Goal: Information Seeking & Learning: Check status

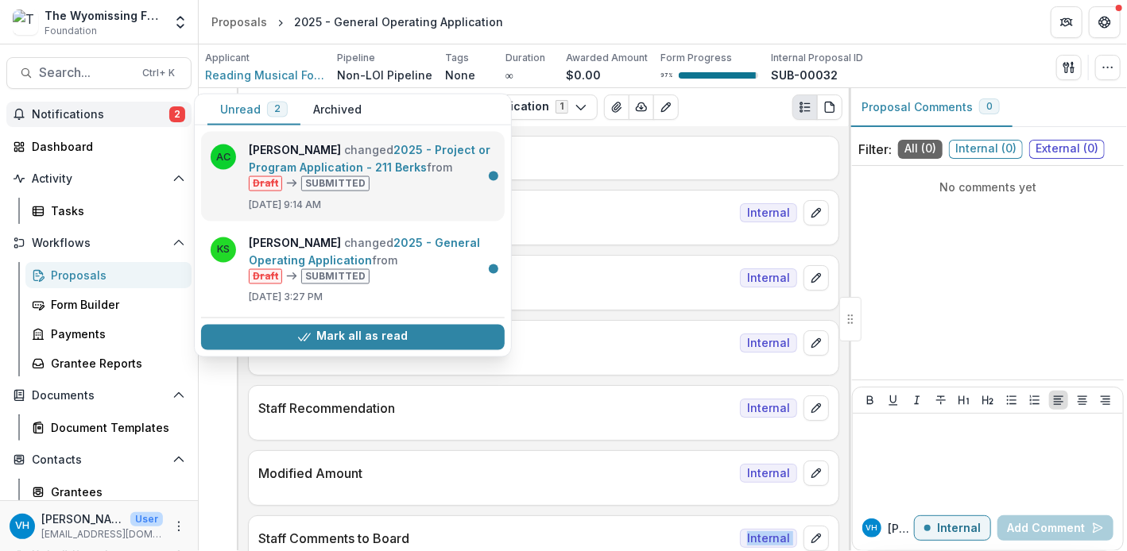
click at [328, 158] on link "2025 - Project or Program Application - 211 Berks" at bounding box center [370, 158] width 242 height 31
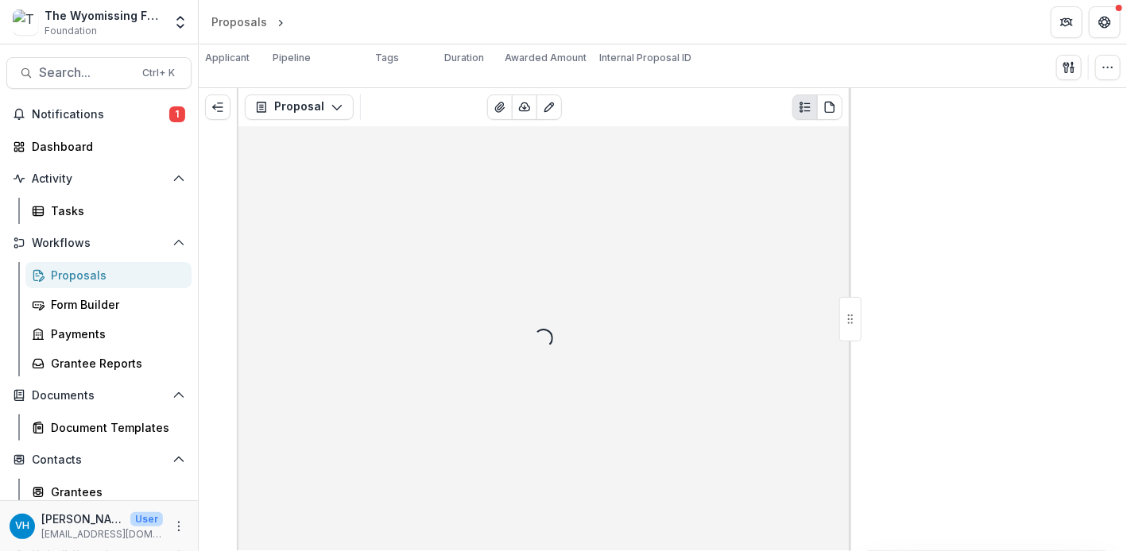
click at [328, 158] on div "Loading..." at bounding box center [543, 339] width 610 height 426
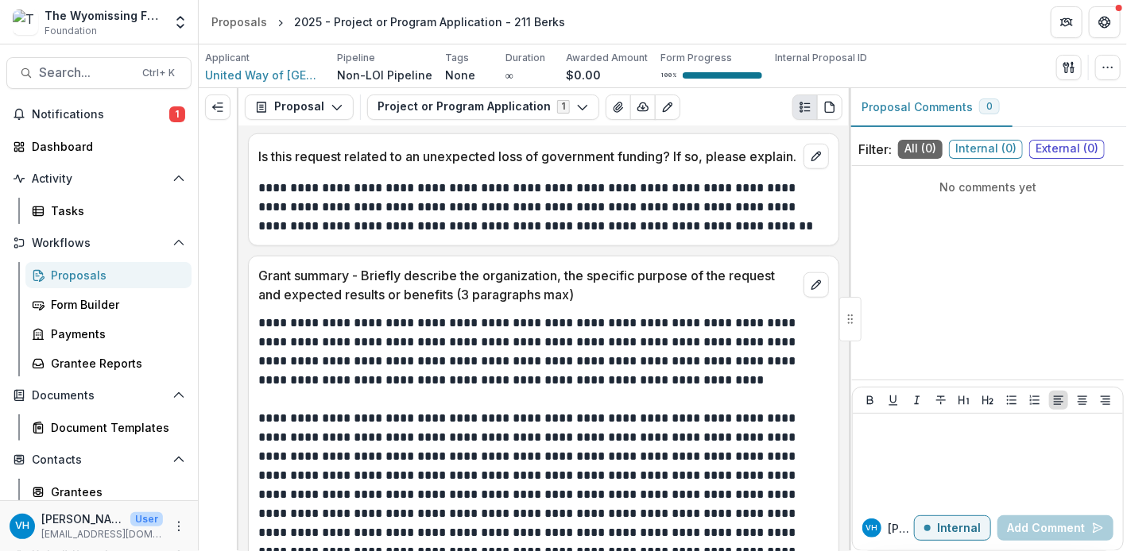
scroll to position [3590, 0]
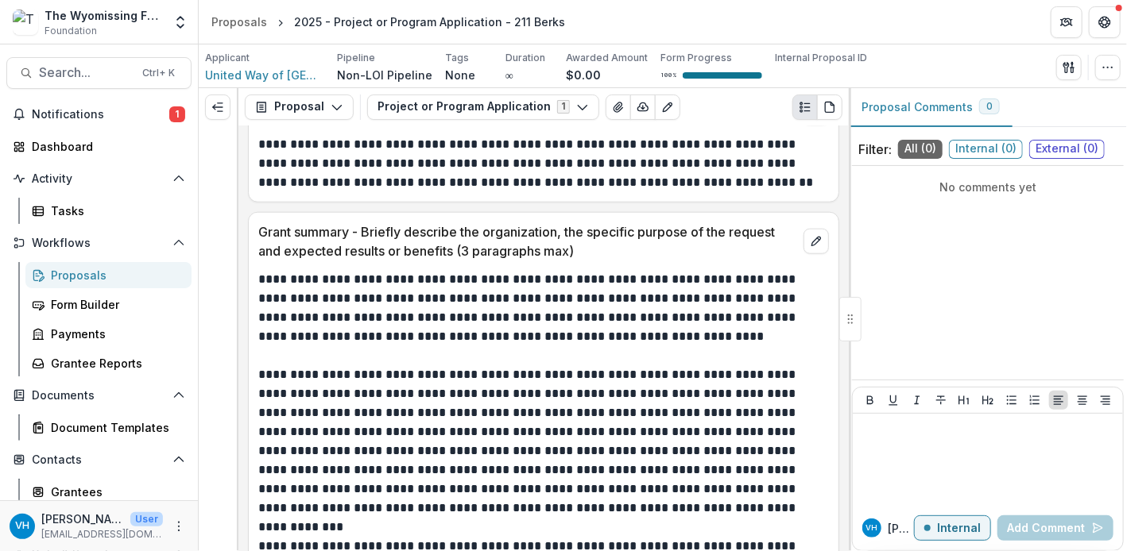
click at [462, 409] on p "**********" at bounding box center [541, 442] width 567 height 153
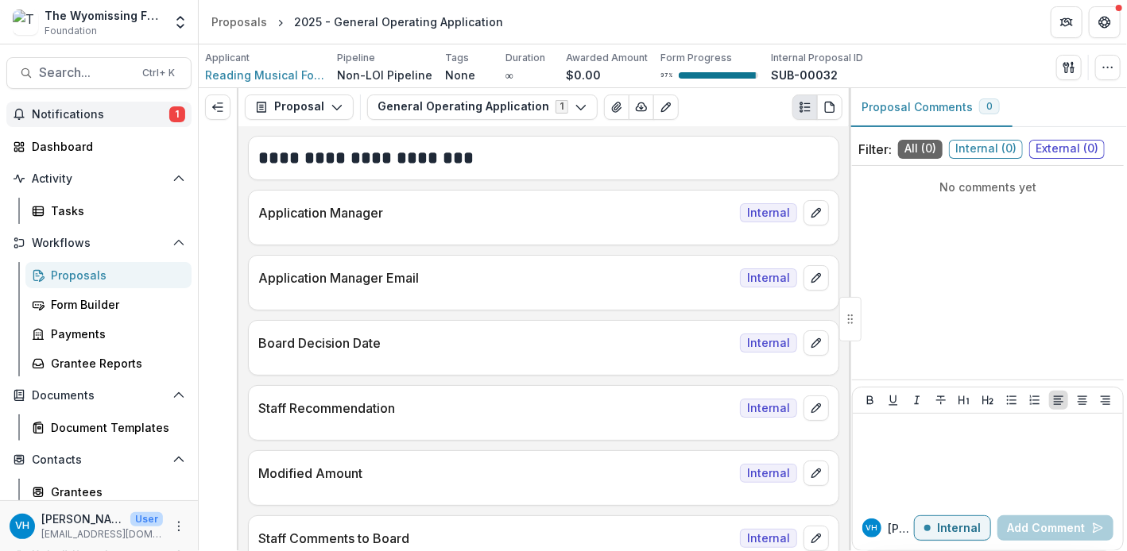
click at [160, 110] on span "Notifications" at bounding box center [100, 115] width 137 height 14
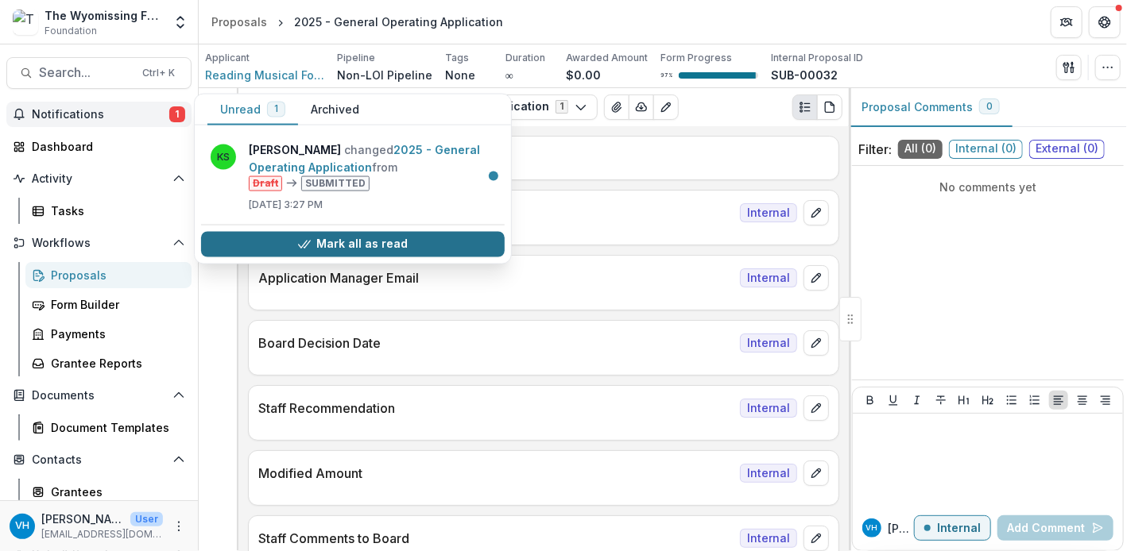
click at [388, 242] on button "Mark all as read" at bounding box center [353, 243] width 304 height 25
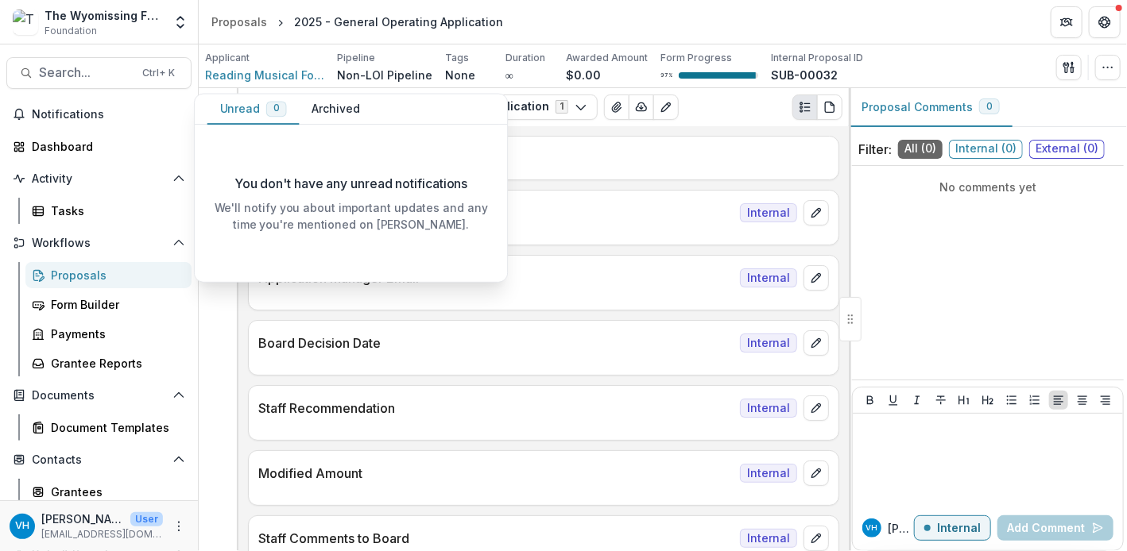
click at [652, 151] on h2 "**********" at bounding box center [541, 158] width 567 height 25
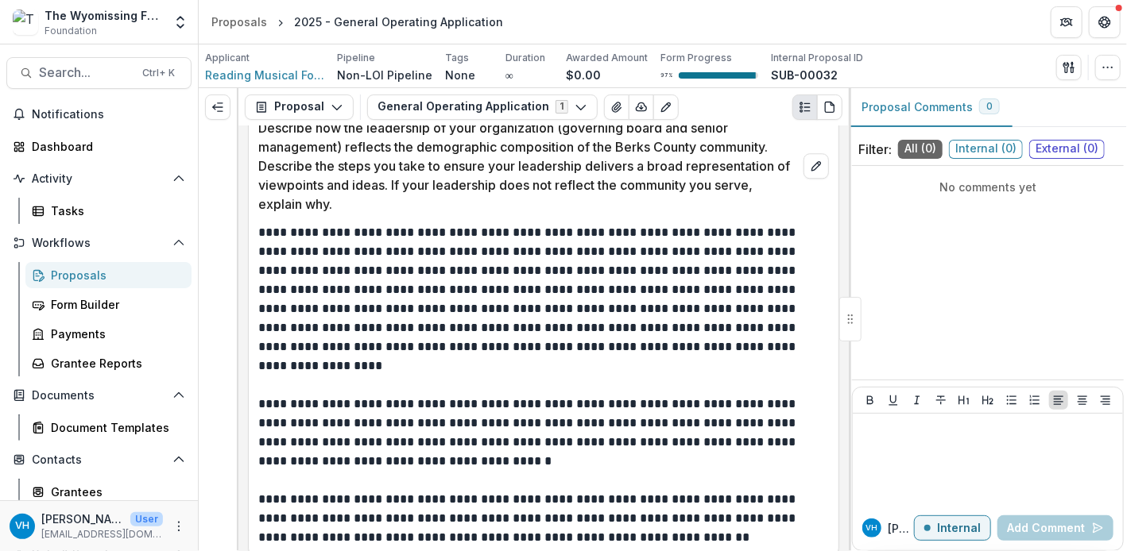
scroll to position [2005, 0]
drag, startPoint x: 530, startPoint y: 470, endPoint x: 506, endPoint y: 394, distance: 79.2
click at [530, 470] on p at bounding box center [543, 479] width 571 height 19
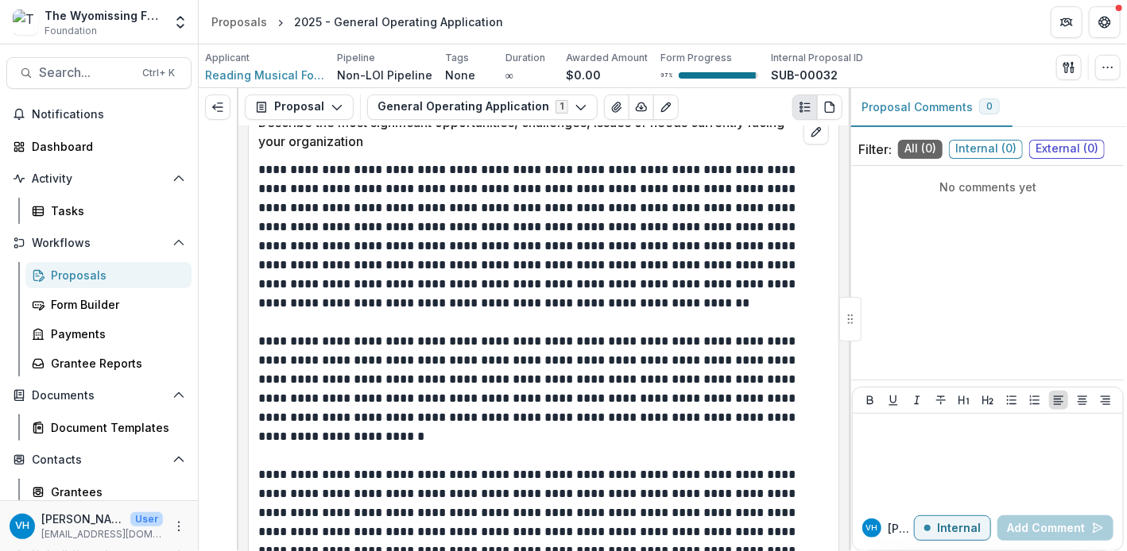
scroll to position [4752, 0]
click at [566, 305] on p "**********" at bounding box center [541, 237] width 567 height 153
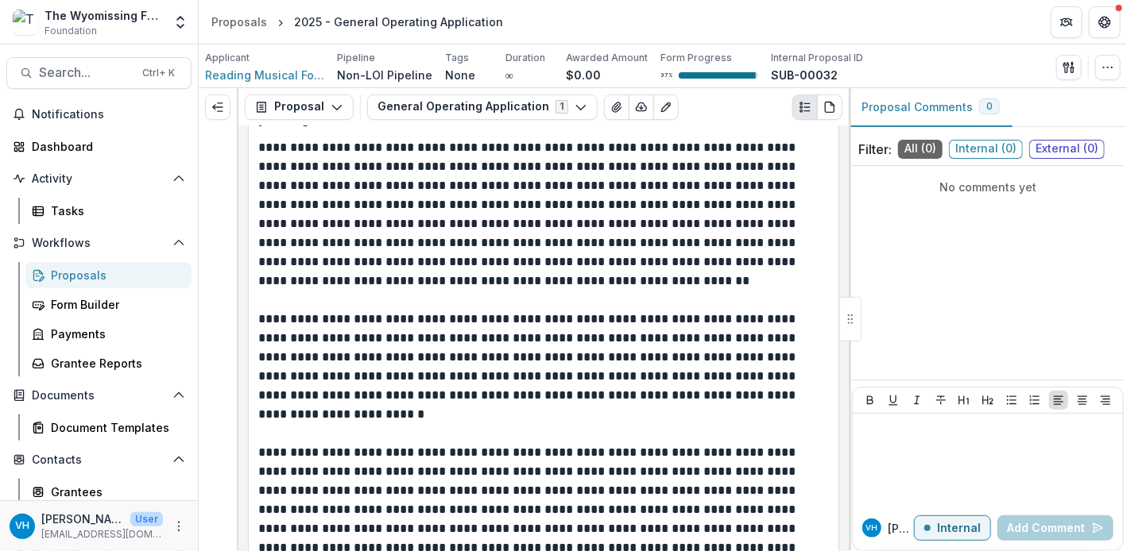
click at [566, 305] on p at bounding box center [541, 300] width 567 height 19
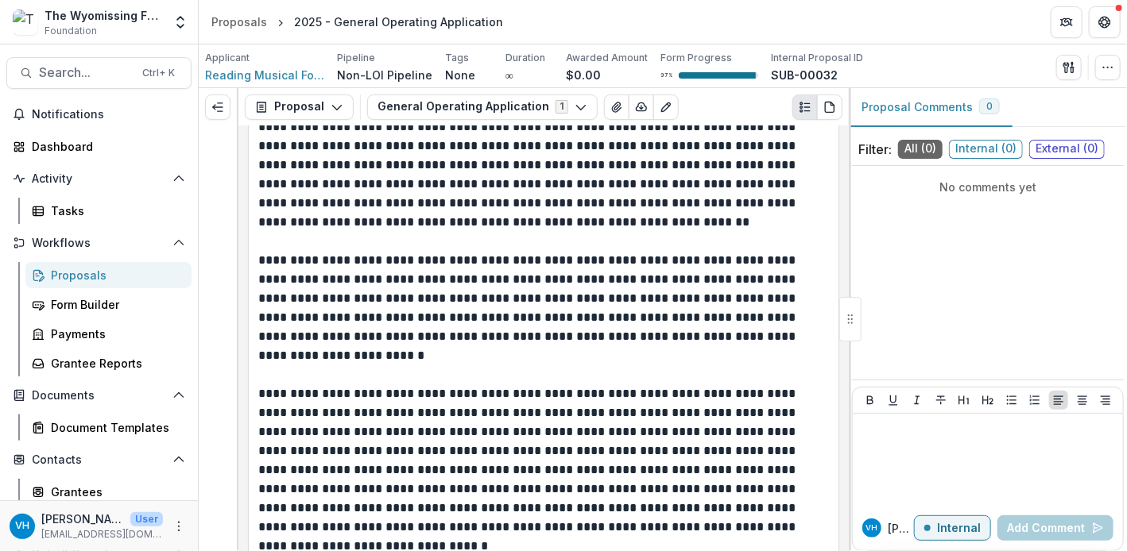
click at [566, 305] on p "**********" at bounding box center [541, 308] width 567 height 114
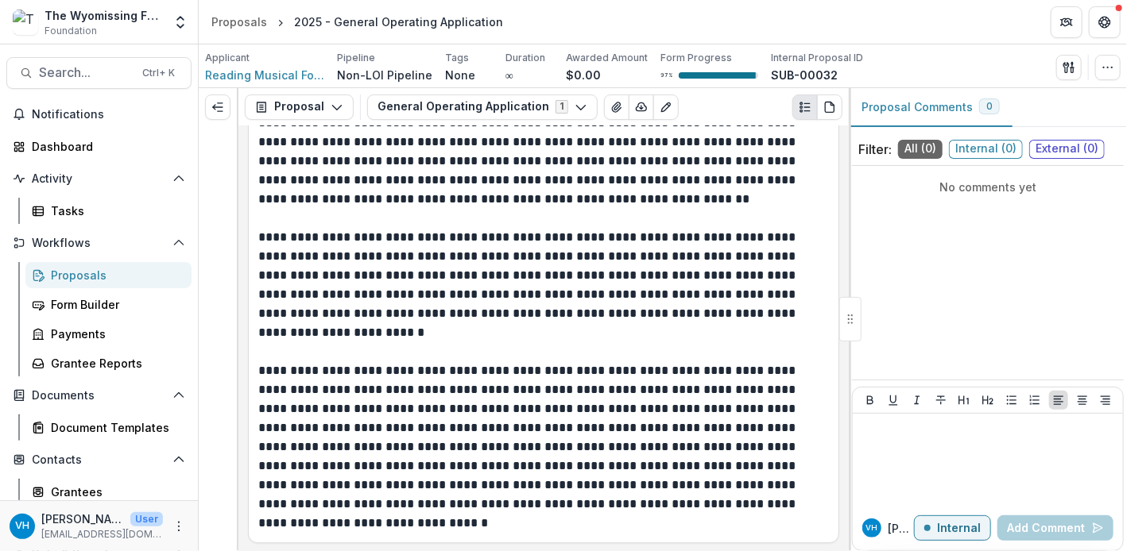
scroll to position [4857, 0]
click at [431, 328] on p "**********" at bounding box center [541, 284] width 567 height 114
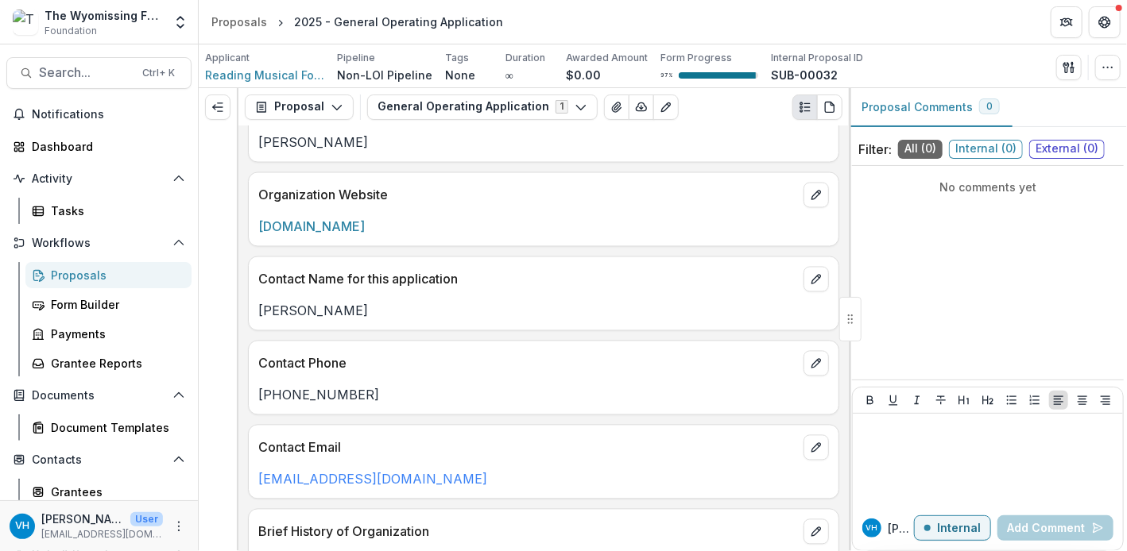
scroll to position [1348, 0]
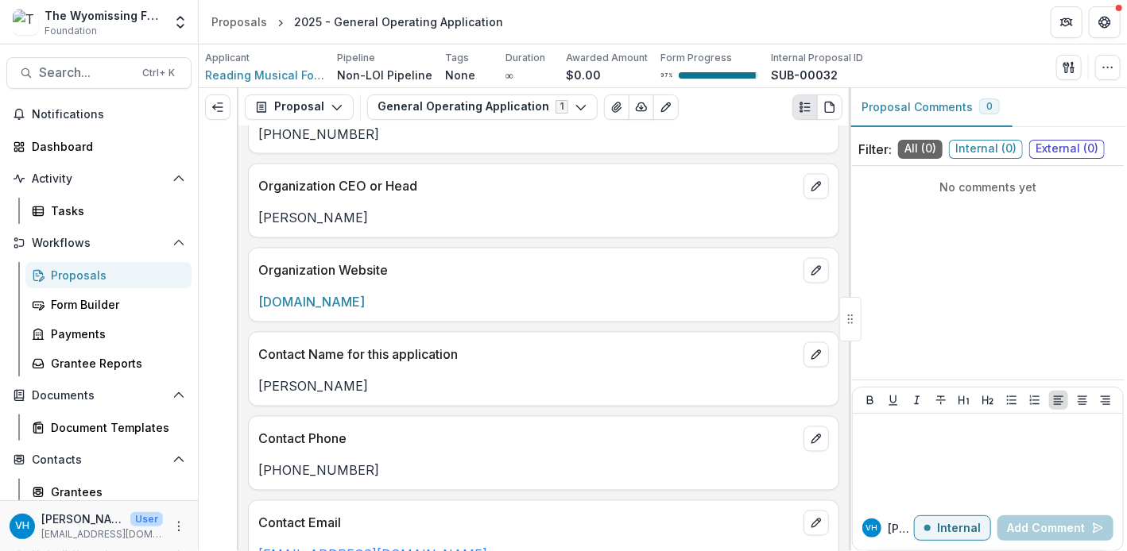
click at [127, 271] on div "Proposals" at bounding box center [115, 275] width 128 height 17
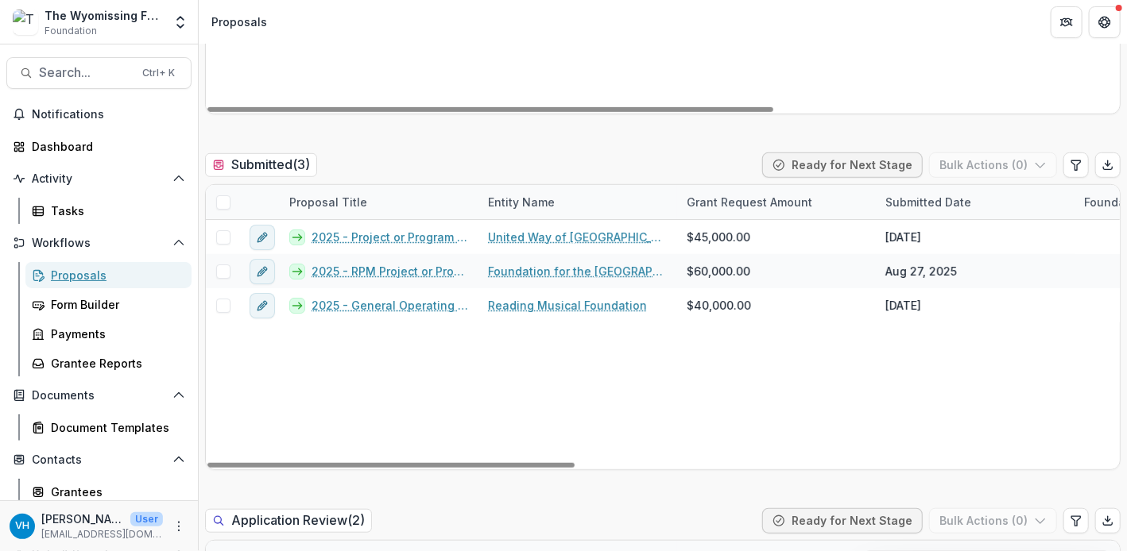
scroll to position [429, 0]
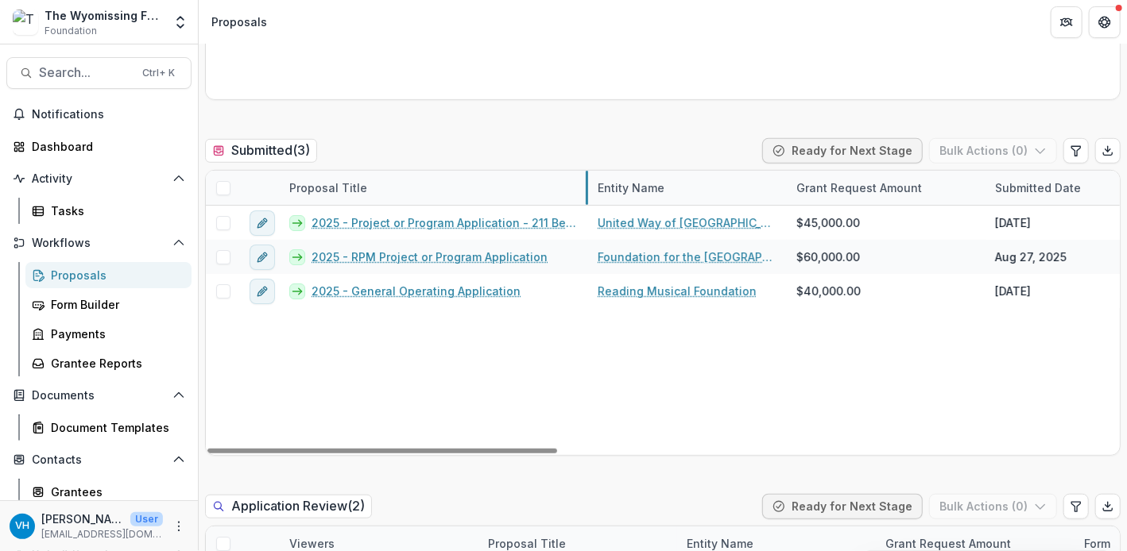
drag, startPoint x: 475, startPoint y: 187, endPoint x: 585, endPoint y: 190, distance: 109.7
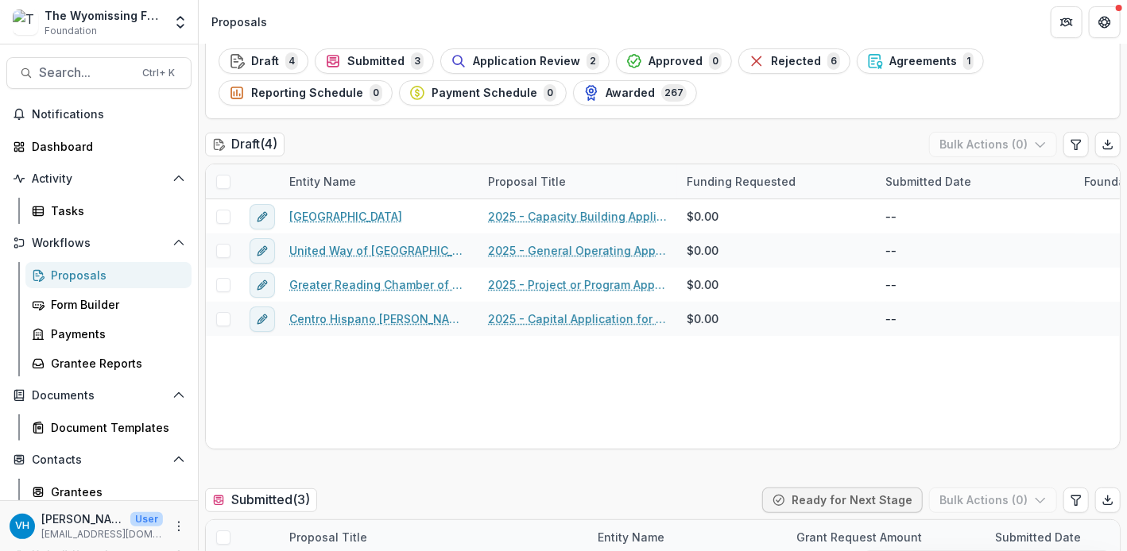
scroll to position [76, 0]
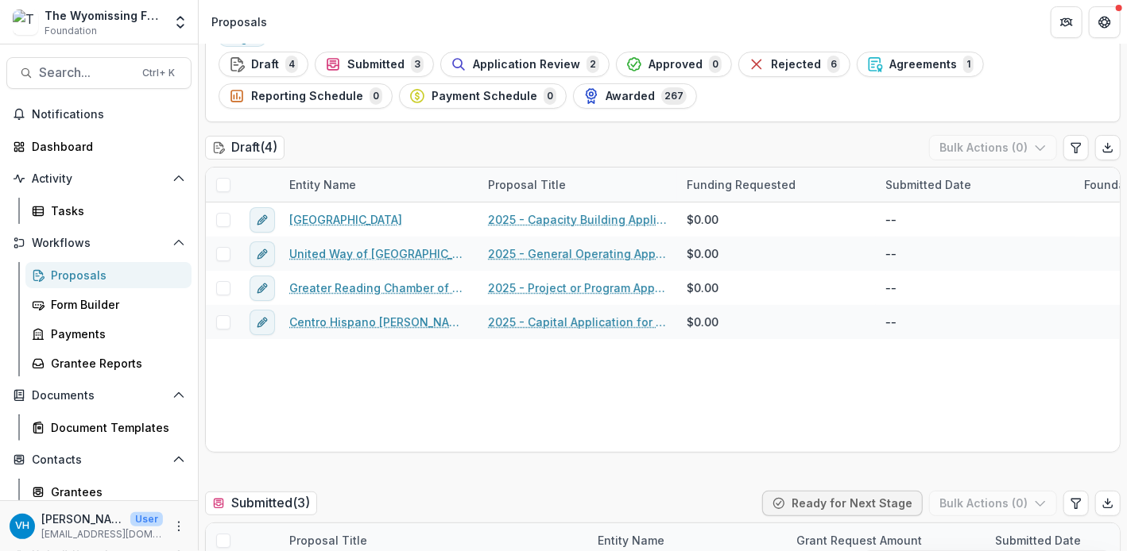
click at [91, 271] on div "Proposals" at bounding box center [115, 275] width 128 height 17
click at [109, 278] on div "Proposals" at bounding box center [115, 275] width 128 height 17
click at [157, 285] on link "Proposals" at bounding box center [108, 275] width 166 height 26
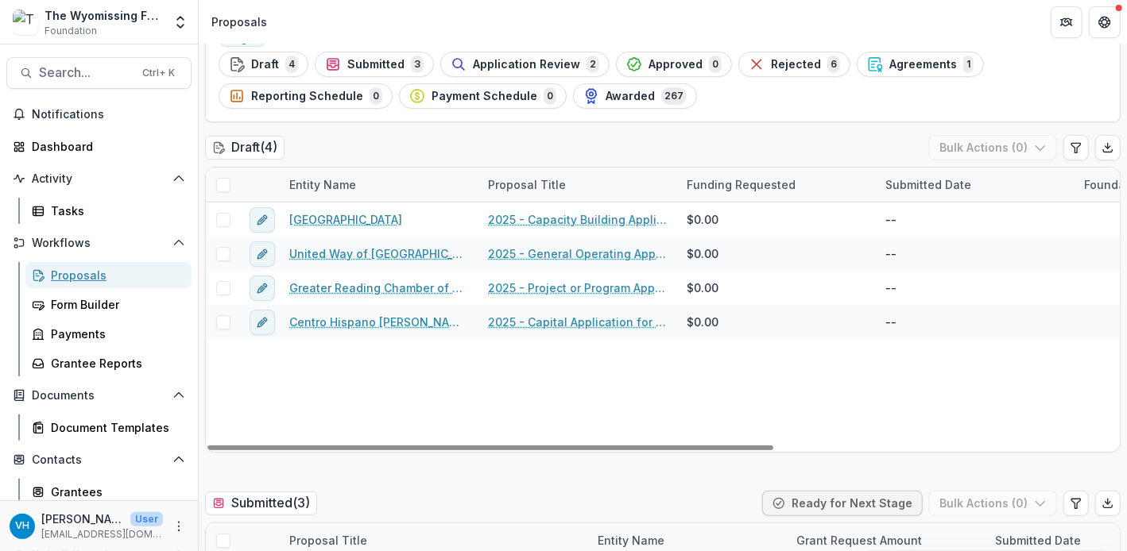
scroll to position [0, 0]
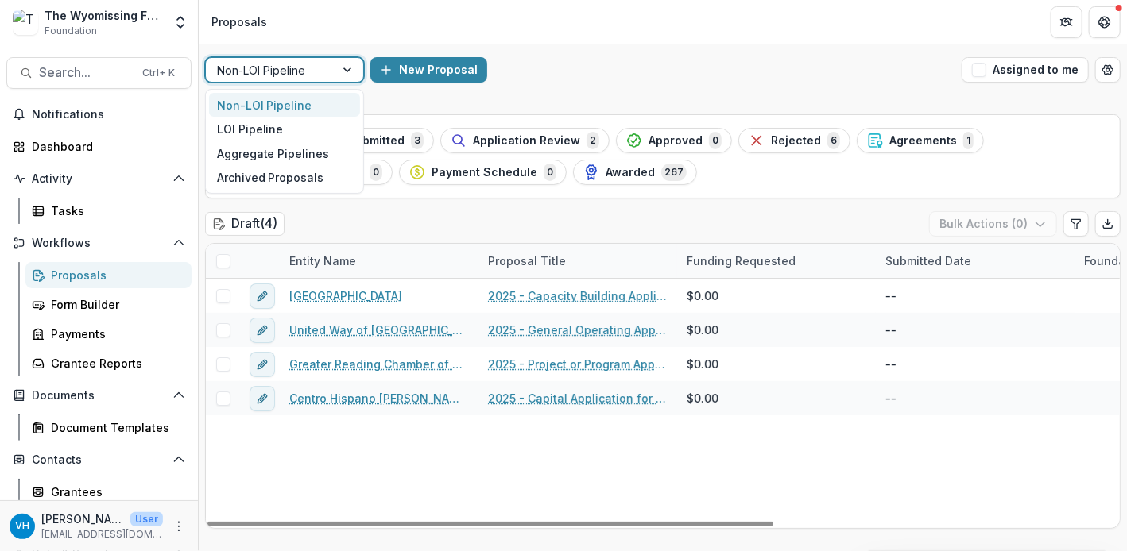
click at [296, 67] on div at bounding box center [270, 70] width 106 height 20
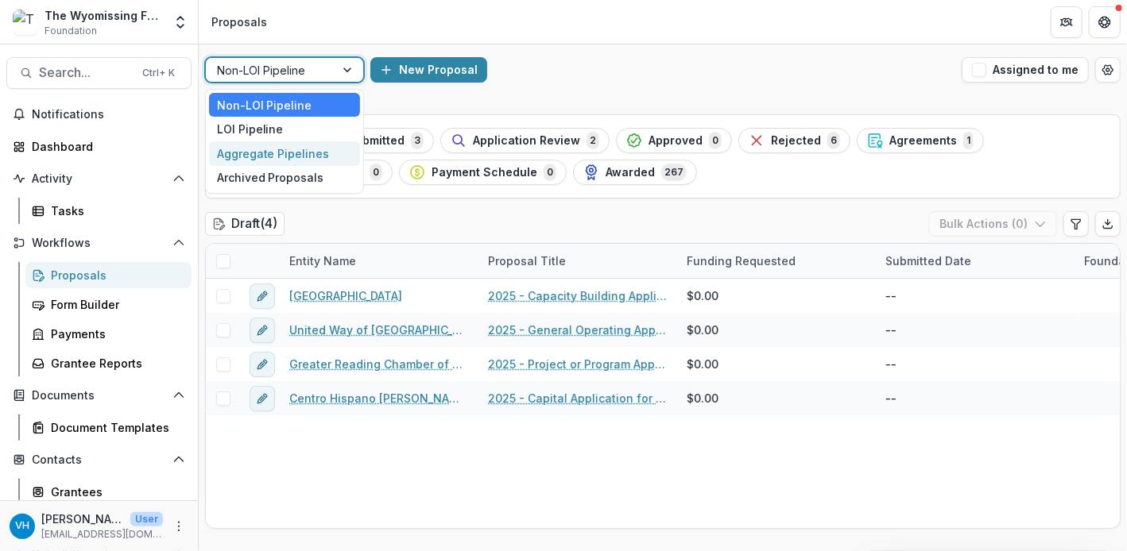
click at [289, 142] on div "Aggregate Pipelines" at bounding box center [284, 153] width 151 height 25
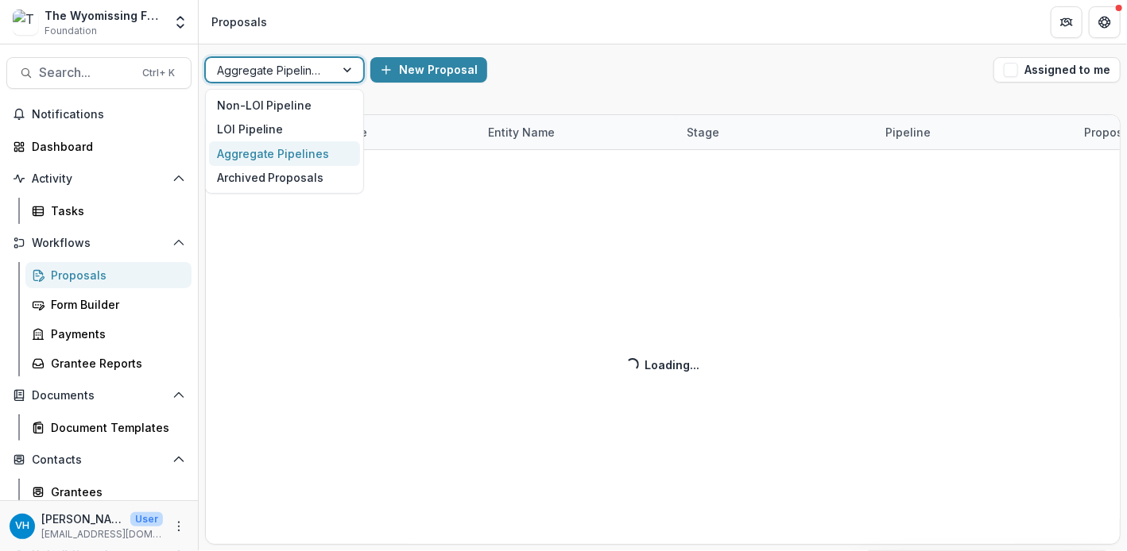
click at [292, 57] on div "Aggregate Pipelines" at bounding box center [284, 69] width 159 height 25
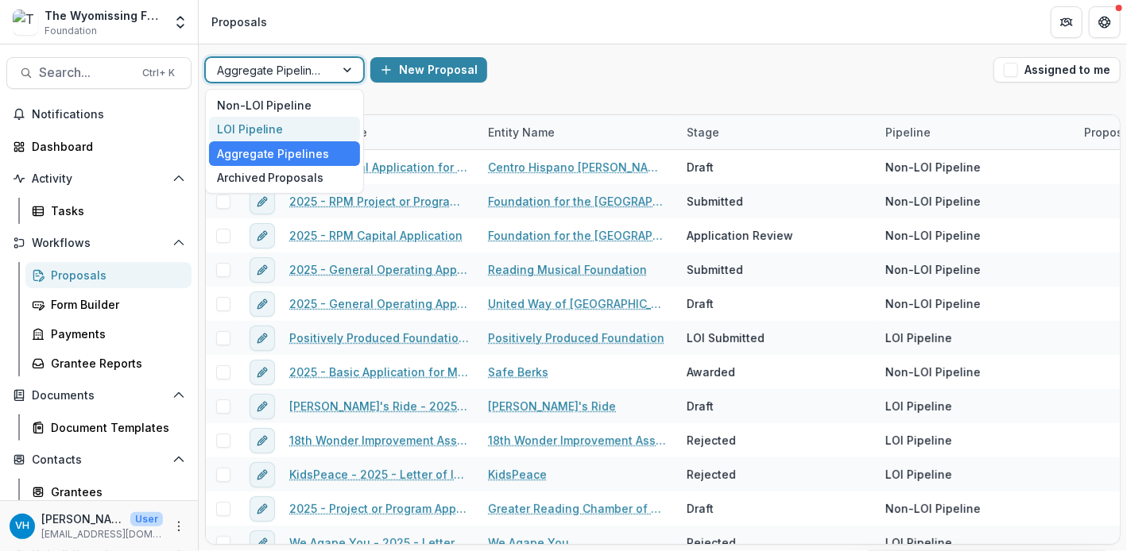
click at [282, 133] on div "LOI Pipeline" at bounding box center [284, 129] width 151 height 25
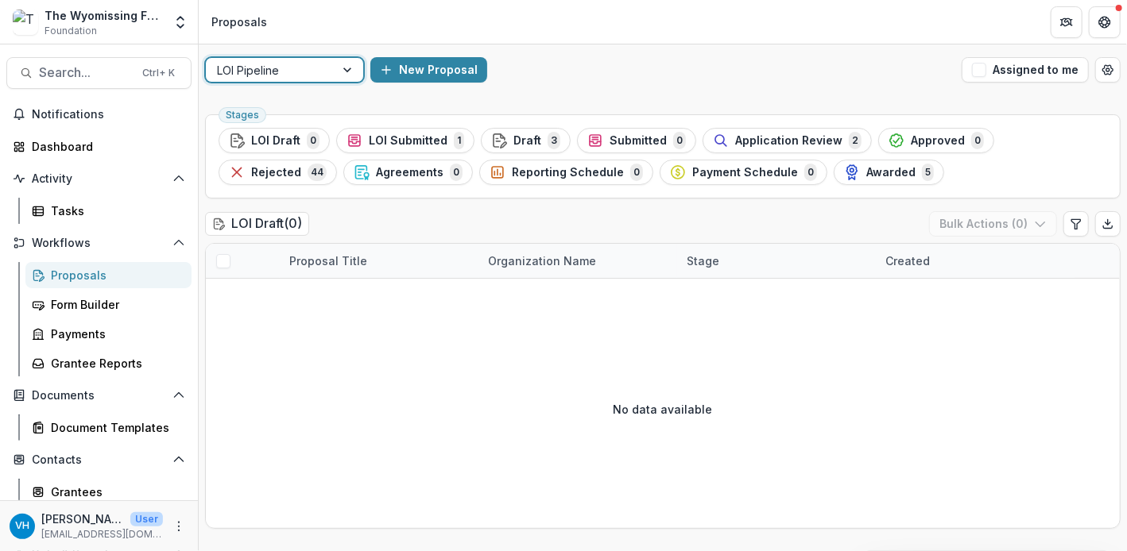
click at [225, 70] on div at bounding box center [270, 70] width 106 height 20
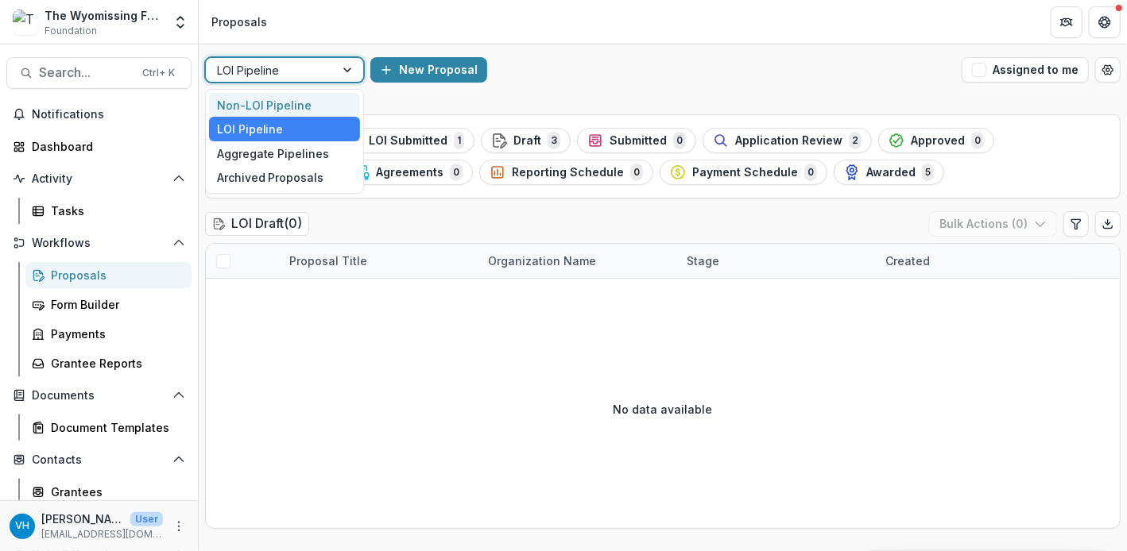
click at [244, 106] on div "Non-LOI Pipeline" at bounding box center [284, 105] width 151 height 25
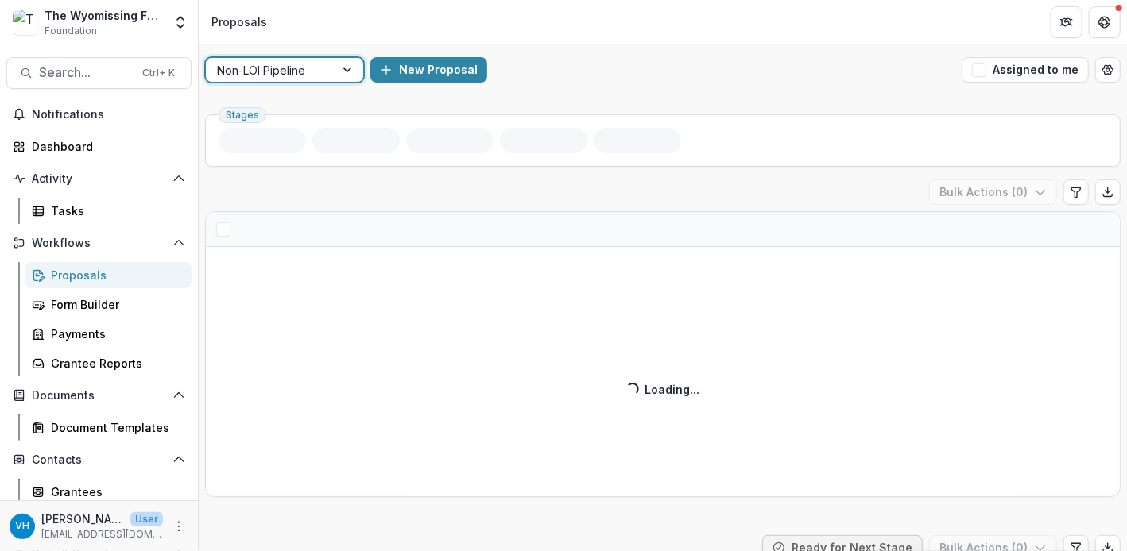
click at [255, 69] on div at bounding box center [270, 70] width 106 height 20
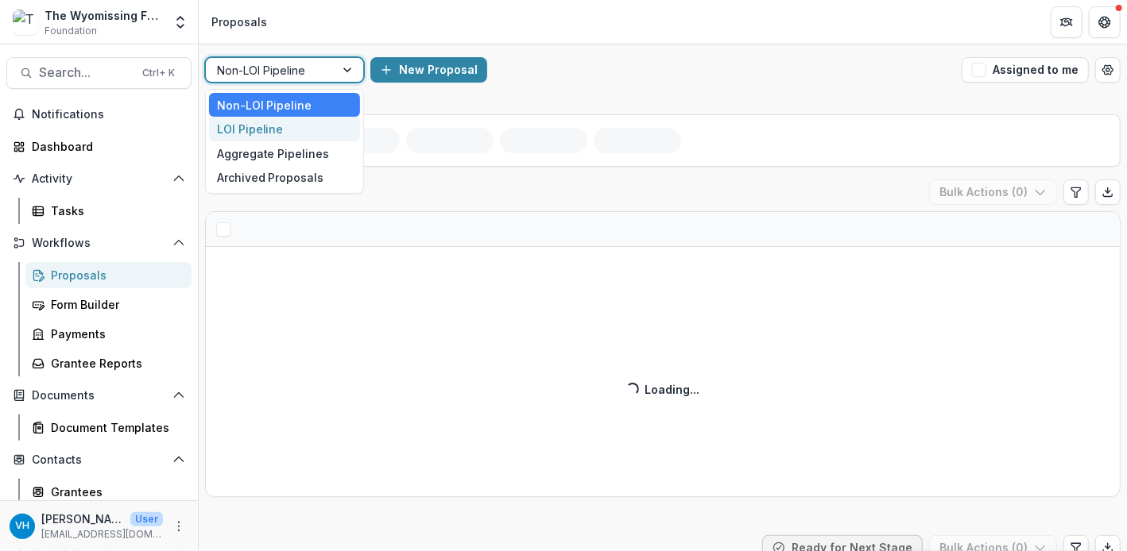
click at [262, 127] on div "LOI Pipeline" at bounding box center [284, 129] width 151 height 25
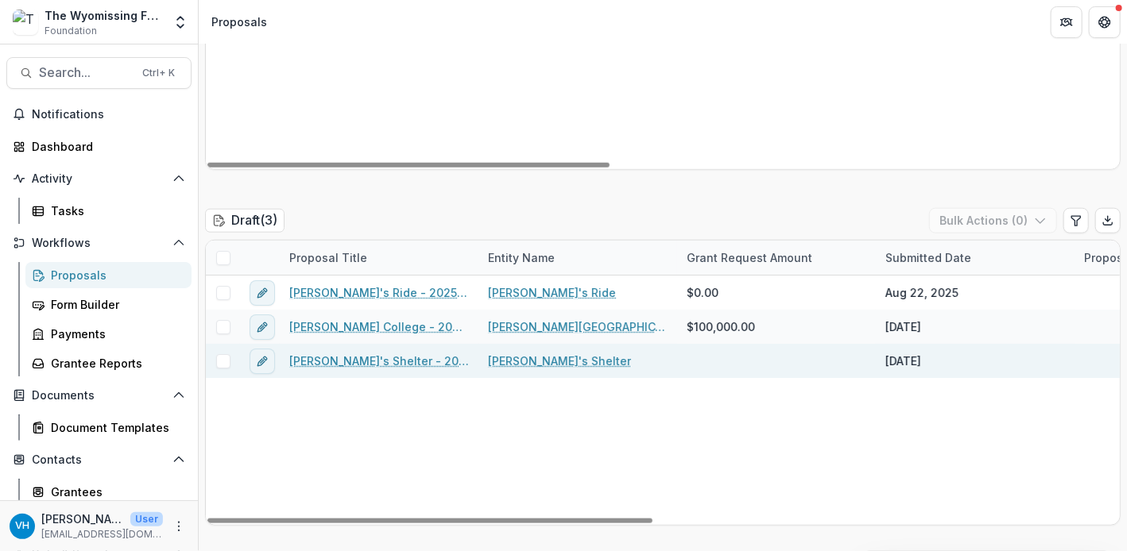
scroll to position [795, 0]
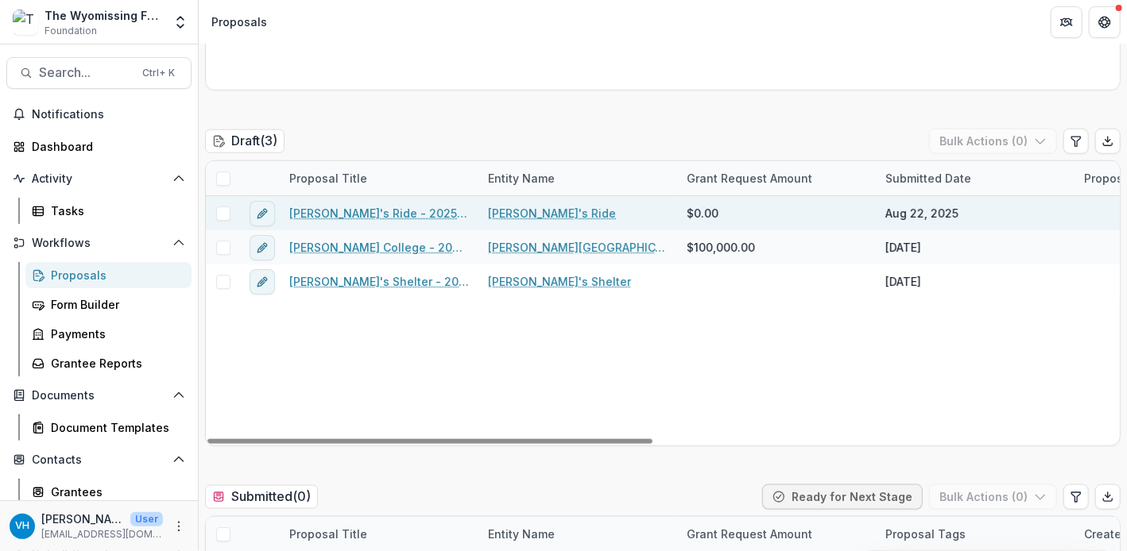
click at [421, 208] on link "[PERSON_NAME]'s Ride - 2025 - Letter of Intent" at bounding box center [379, 213] width 180 height 17
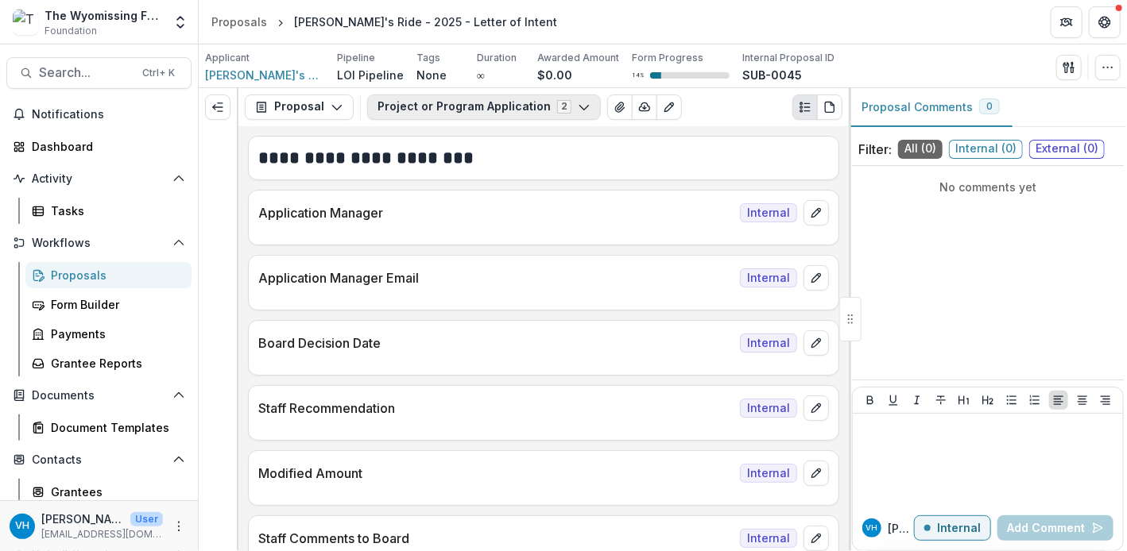
click at [514, 113] on button "Project or Program Application 2" at bounding box center [484, 107] width 234 height 25
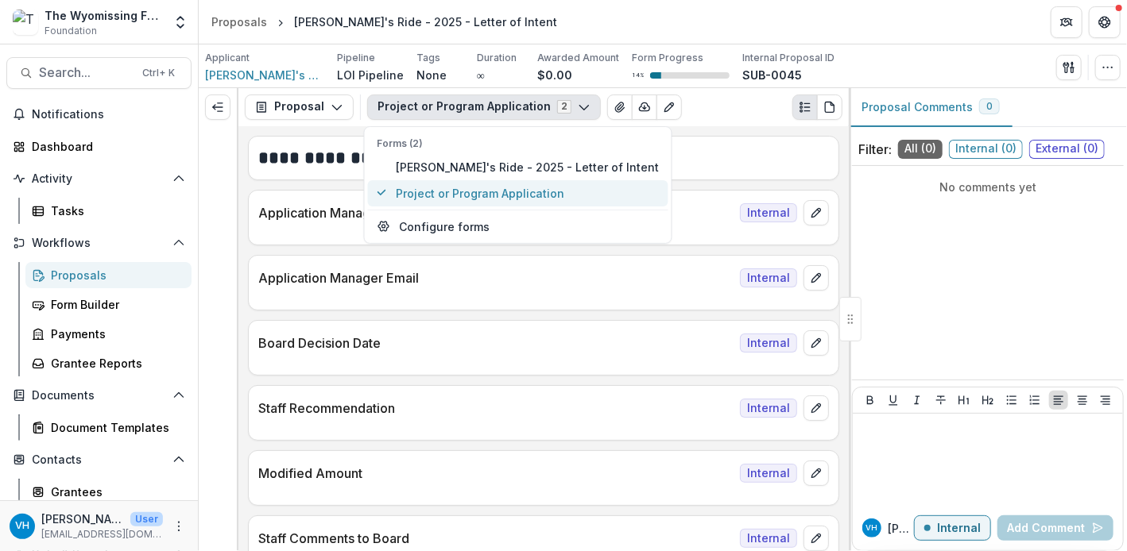
click at [509, 185] on span "Project or Program Application" at bounding box center [527, 193] width 263 height 17
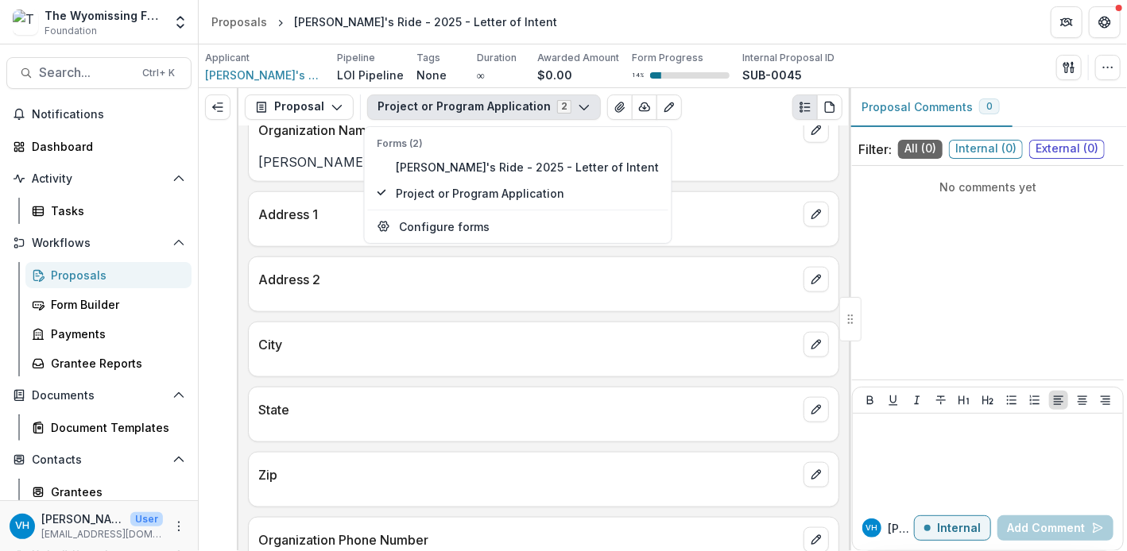
scroll to position [768, 0]
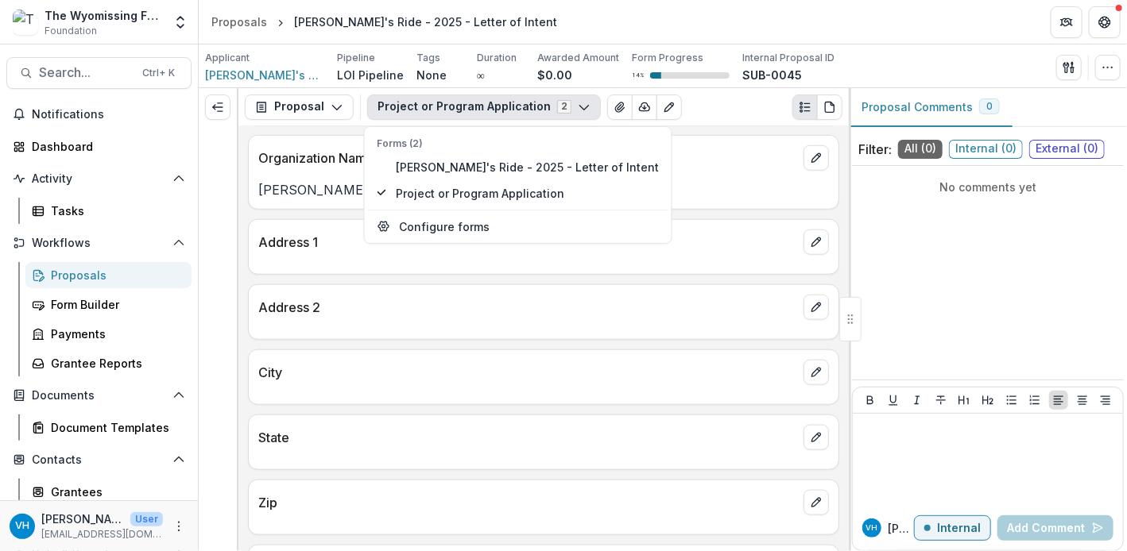
click at [568, 2] on header "Proposals [PERSON_NAME]'s Ride - 2025 - Letter of Intent" at bounding box center [663, 22] width 928 height 44
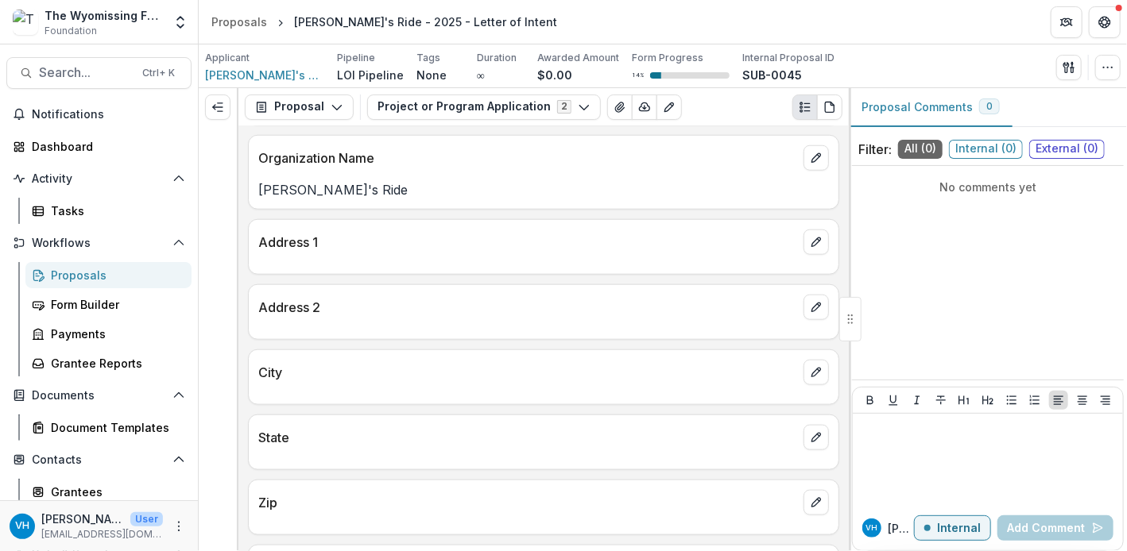
drag, startPoint x: 1049, startPoint y: 335, endPoint x: 1029, endPoint y: 341, distance: 20.9
click at [1049, 335] on div "No comments yet" at bounding box center [988, 273] width 272 height 202
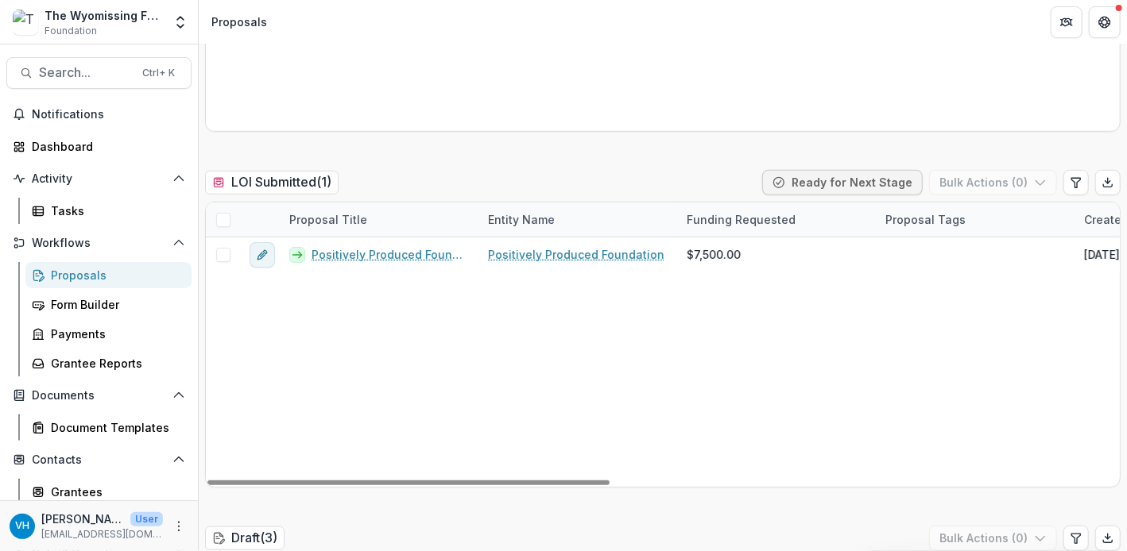
scroll to position [795, 0]
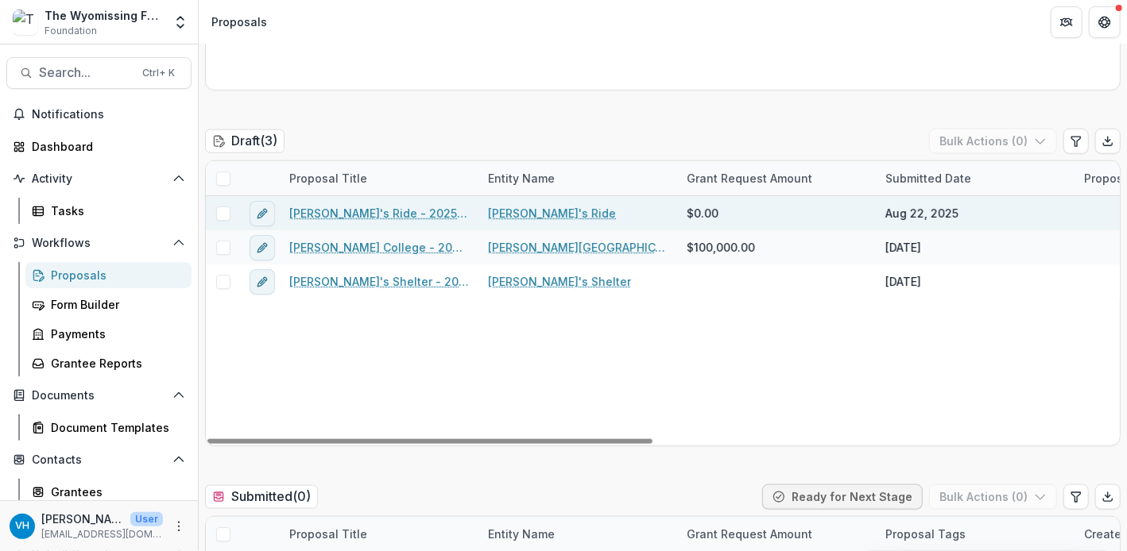
click at [373, 217] on link "[PERSON_NAME]'s Ride - 2025 - Letter of Intent" at bounding box center [379, 213] width 180 height 17
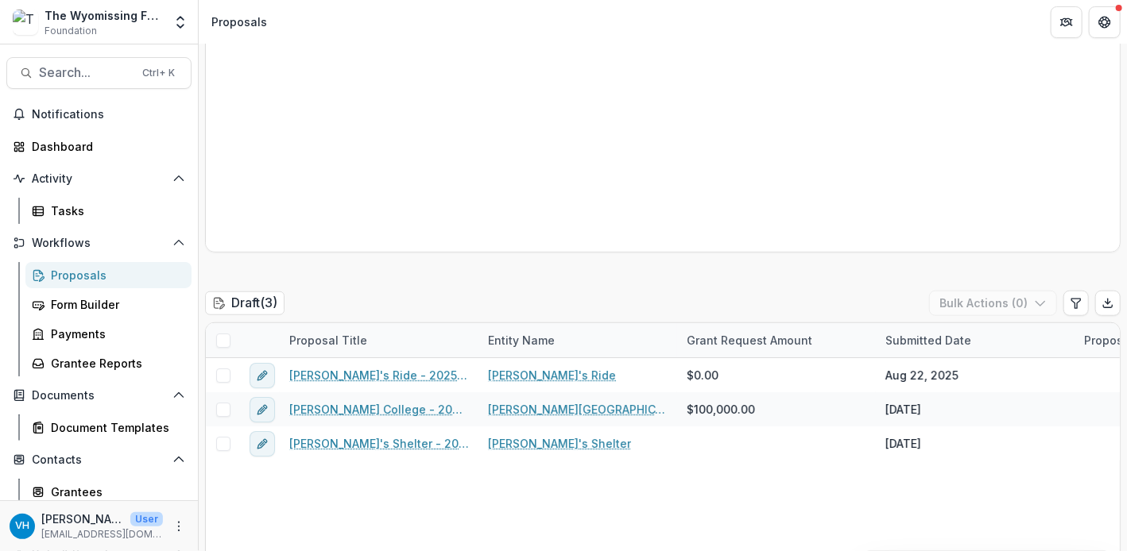
scroll to position [715, 0]
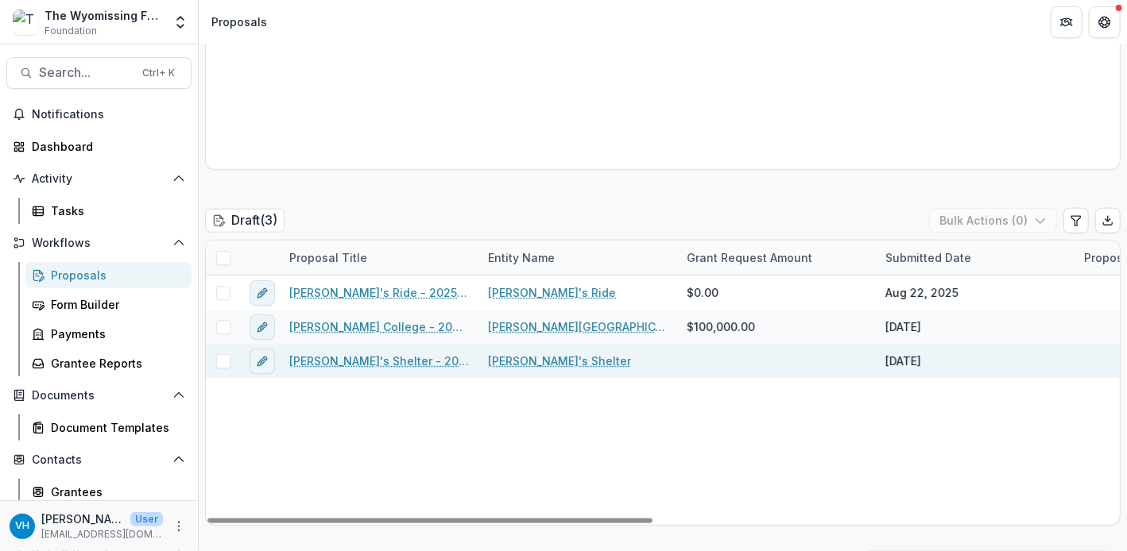
click at [438, 365] on link "[PERSON_NAME]'s Shelter - 2025 - Letter of Intent" at bounding box center [379, 361] width 180 height 17
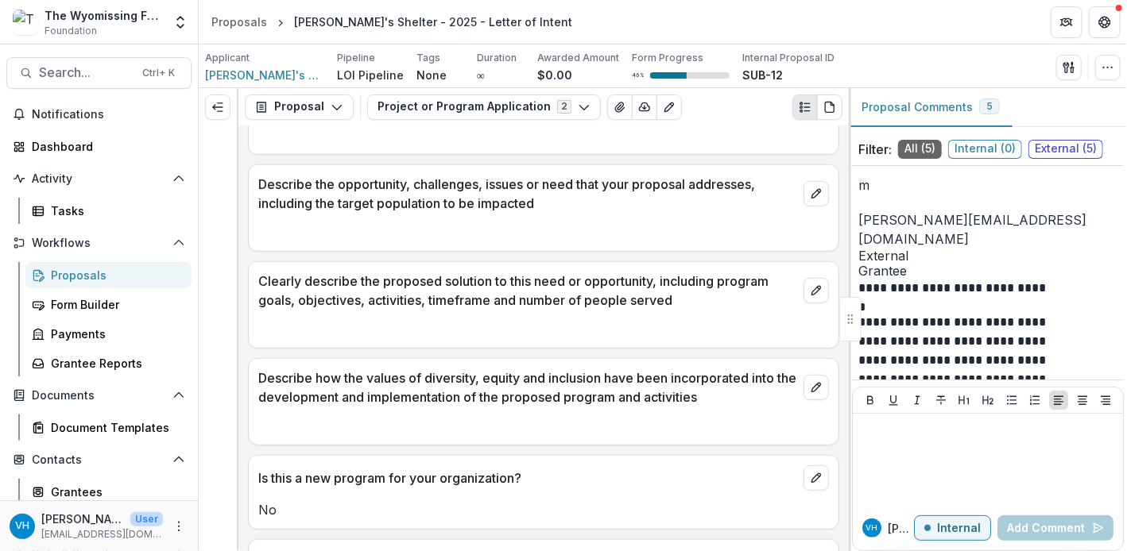
scroll to position [2781, 0]
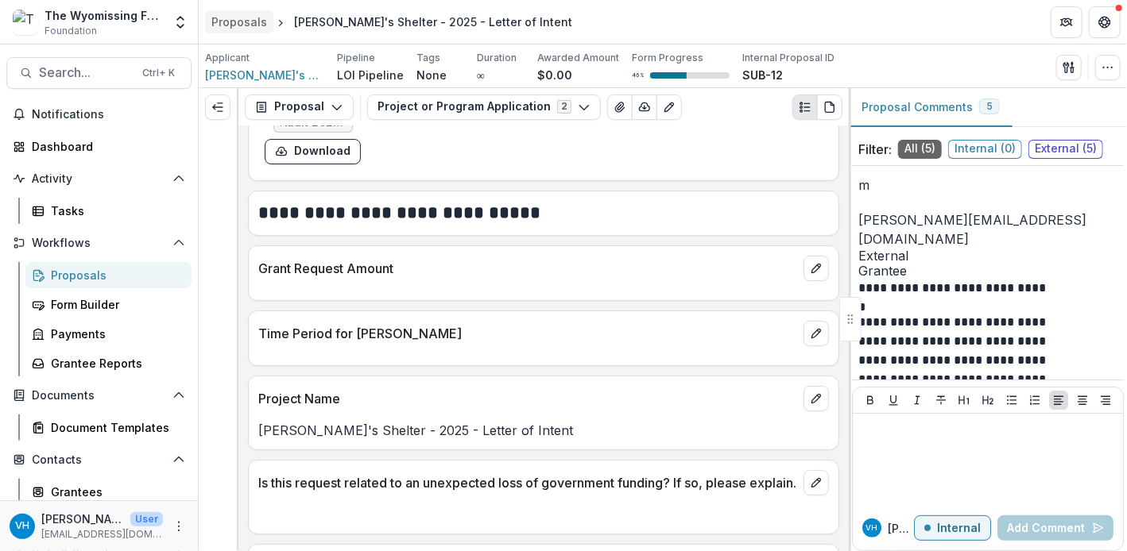
click at [223, 17] on div "Proposals" at bounding box center [239, 22] width 56 height 17
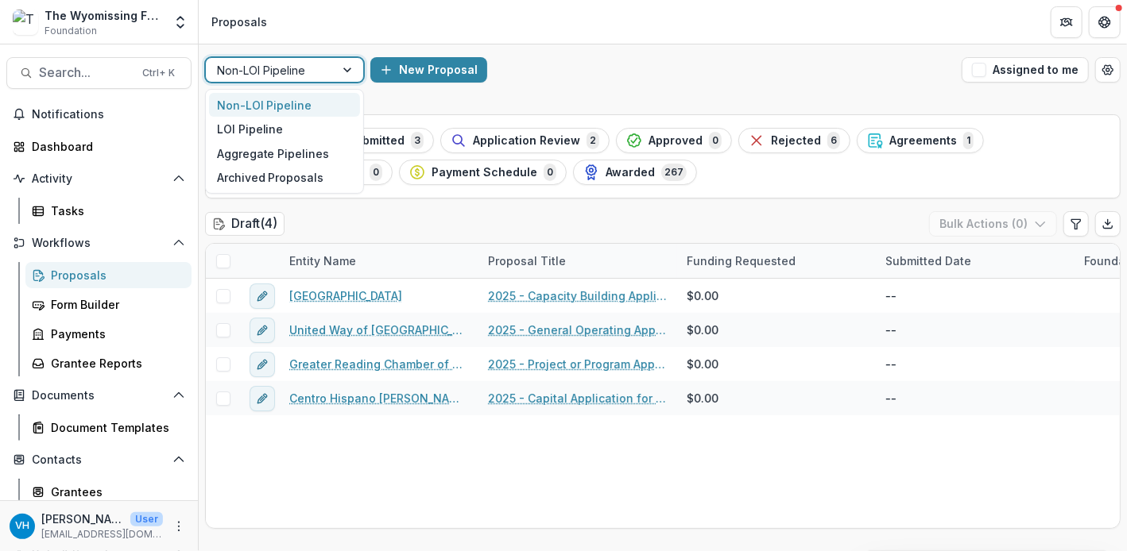
click at [289, 74] on div at bounding box center [270, 70] width 106 height 20
click at [303, 120] on div "LOI Pipeline" at bounding box center [284, 129] width 151 height 25
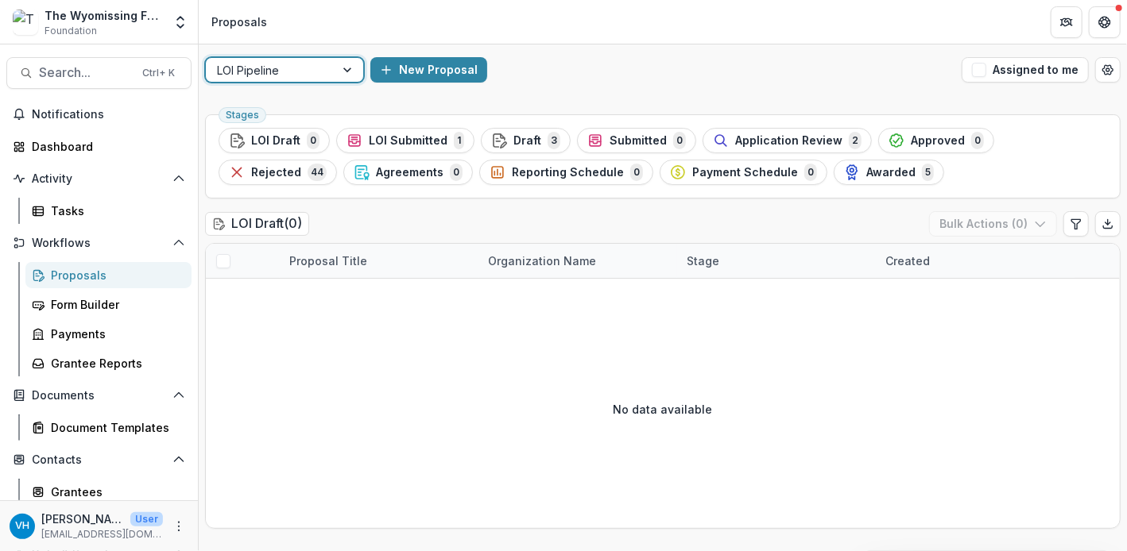
click at [302, 79] on div at bounding box center [270, 70] width 106 height 20
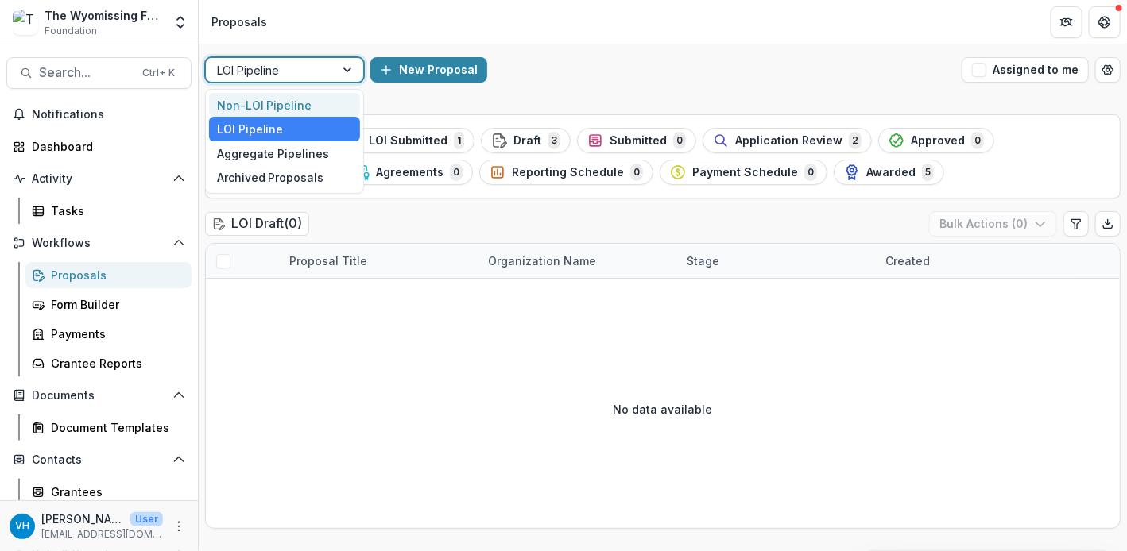
click at [302, 101] on div "Non-LOI Pipeline" at bounding box center [284, 105] width 151 height 25
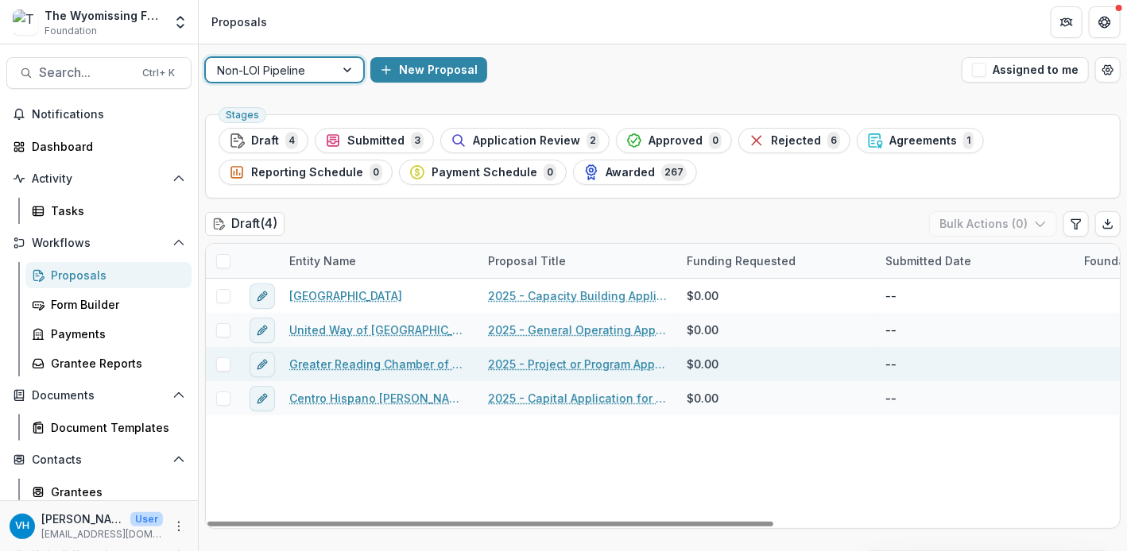
click at [429, 365] on link "Greater Reading Chamber of Commerce and Industry" at bounding box center [379, 364] width 180 height 17
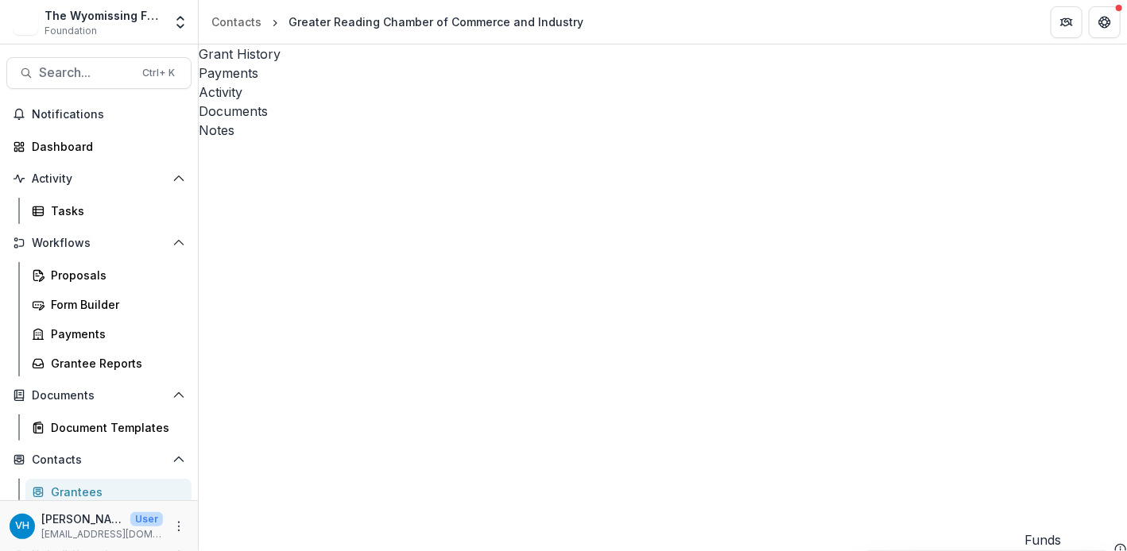
scroll to position [13, 0]
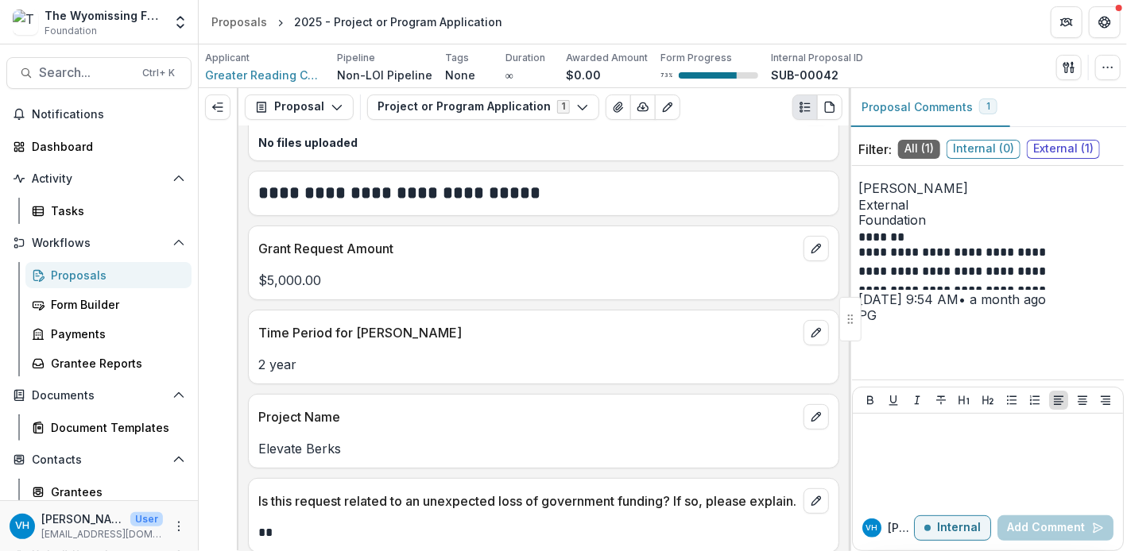
scroll to position [2940, 0]
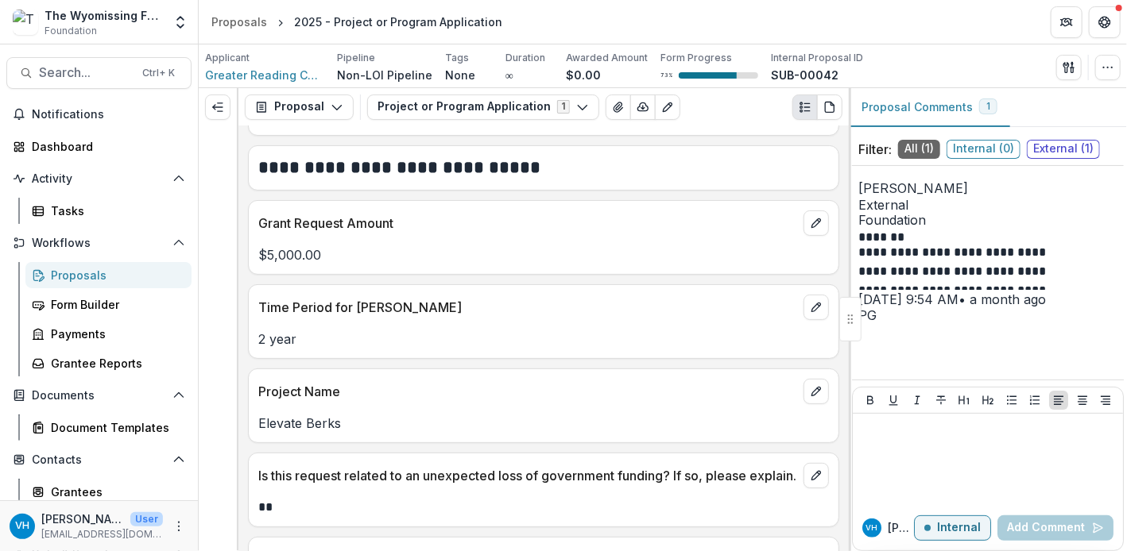
click at [451, 517] on p "**" at bounding box center [541, 507] width 567 height 19
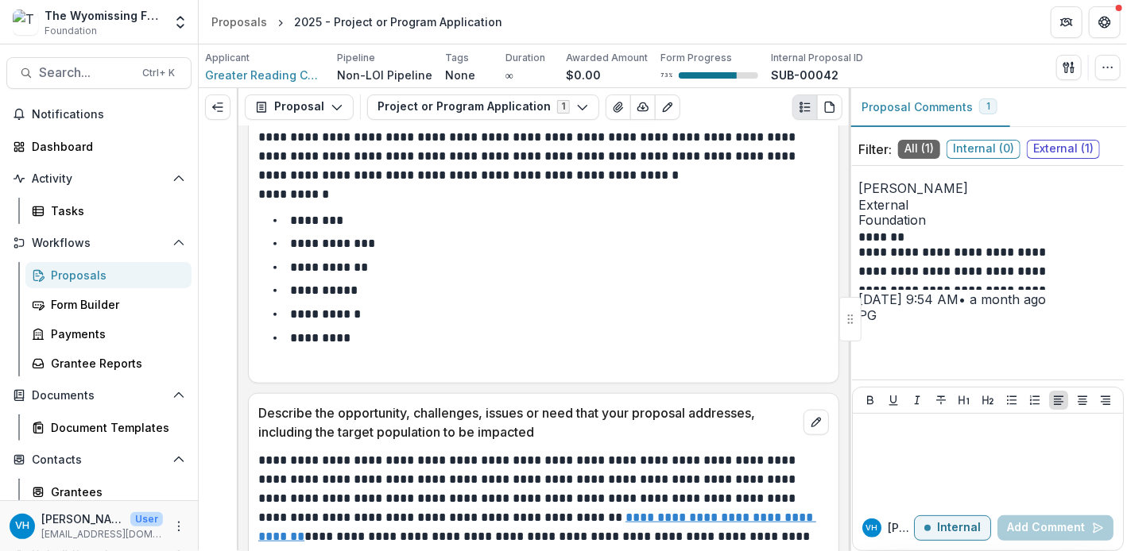
scroll to position [3417, 0]
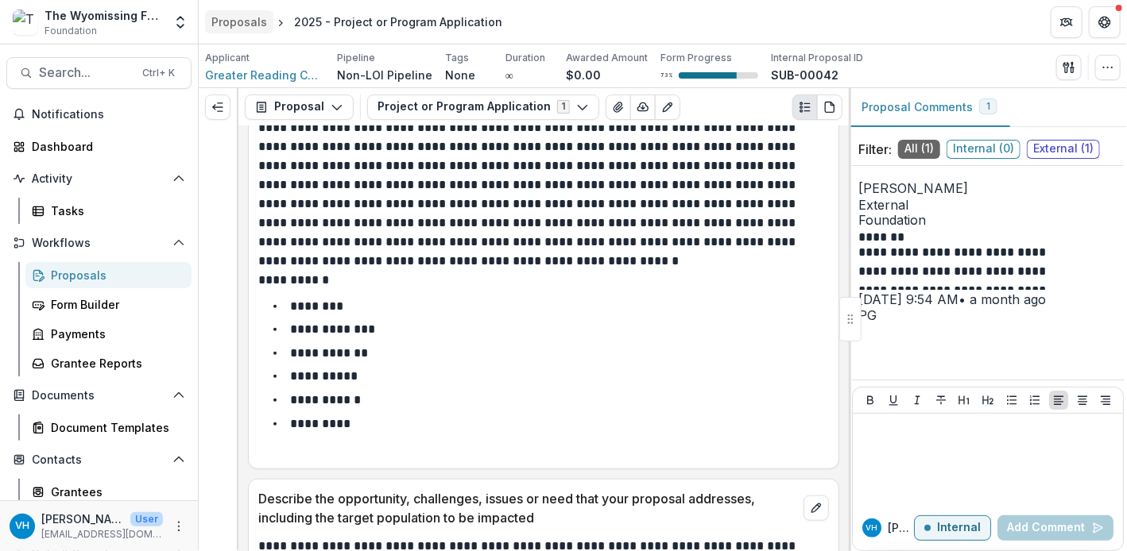
click at [221, 21] on div "Proposals" at bounding box center [239, 22] width 56 height 17
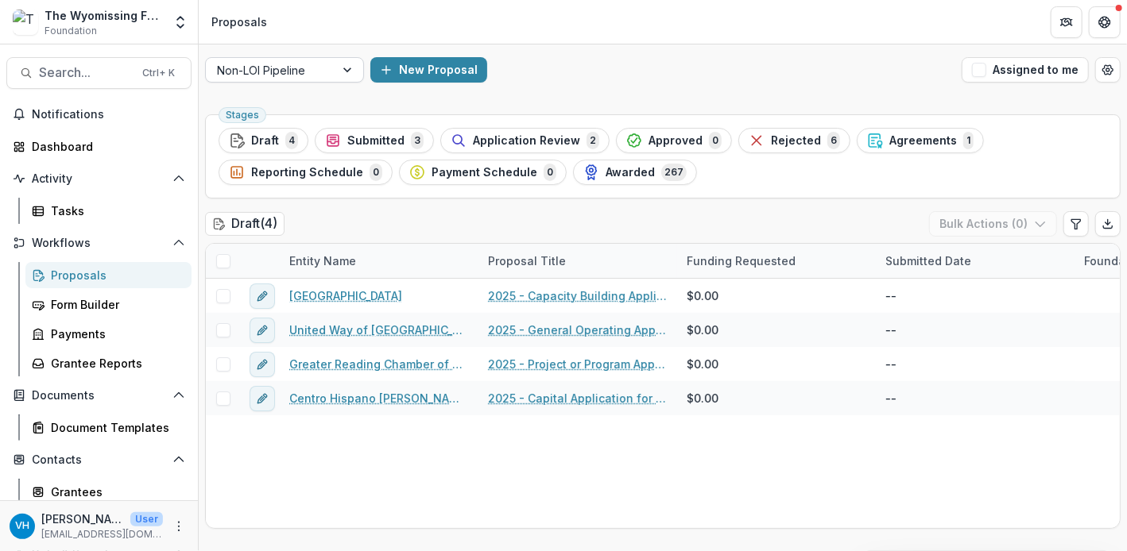
click at [308, 60] on div at bounding box center [270, 70] width 106 height 20
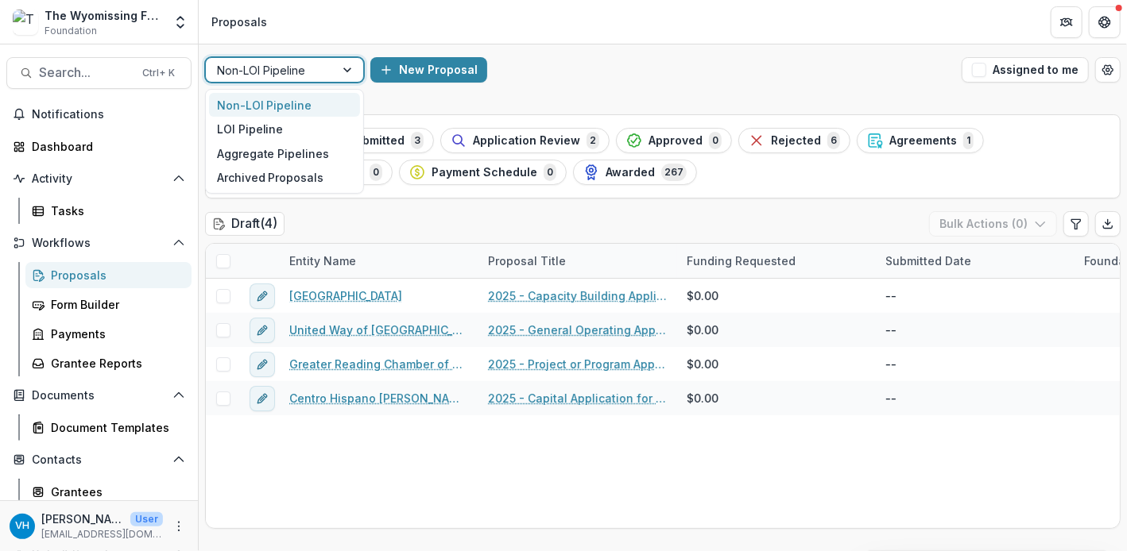
click at [308, 98] on div "Non-LOI Pipeline" at bounding box center [284, 105] width 151 height 25
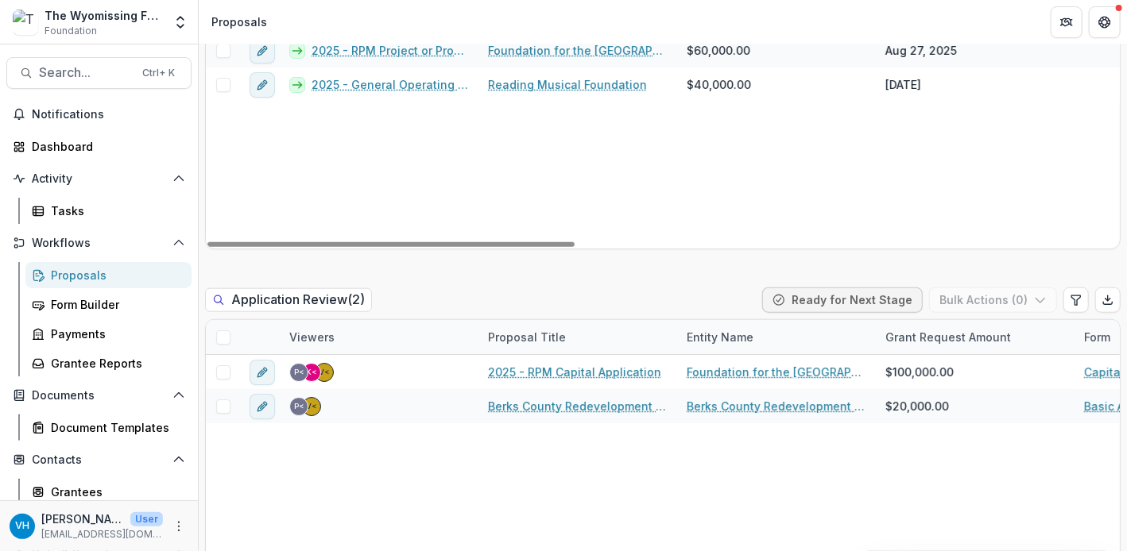
scroll to position [397, 0]
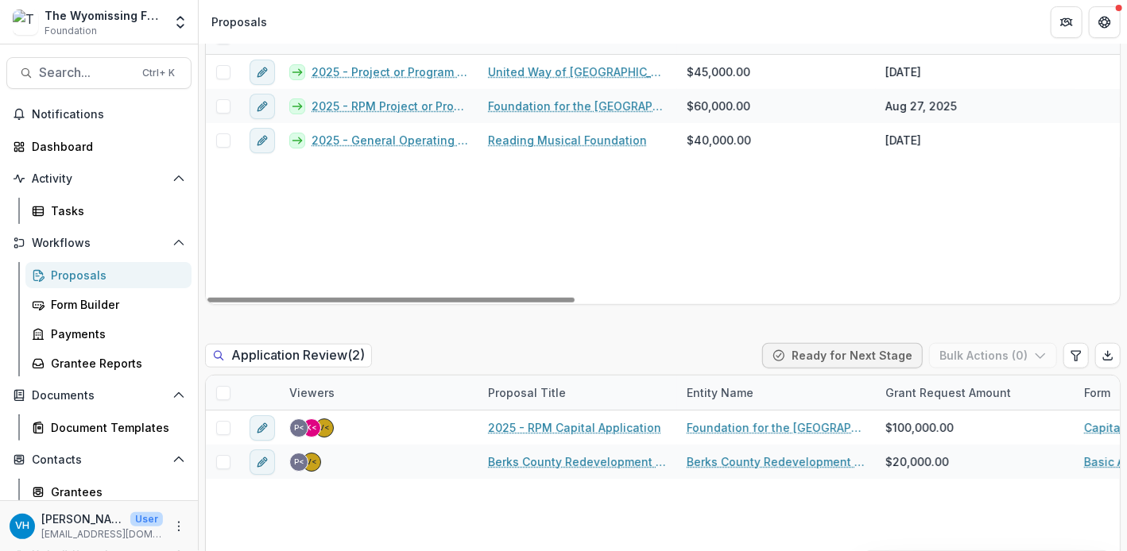
scroll to position [556, 0]
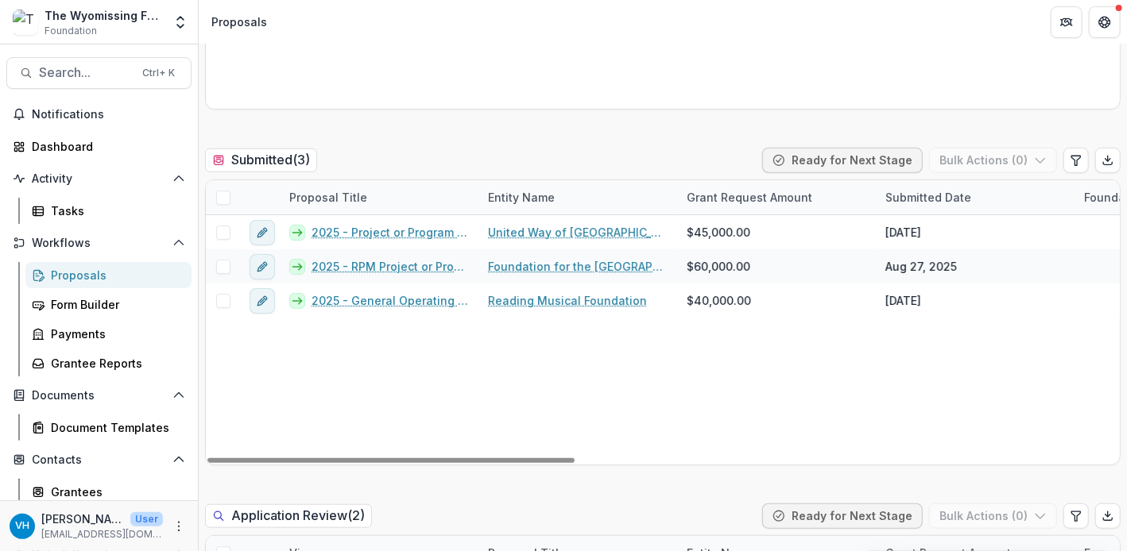
scroll to position [397, 0]
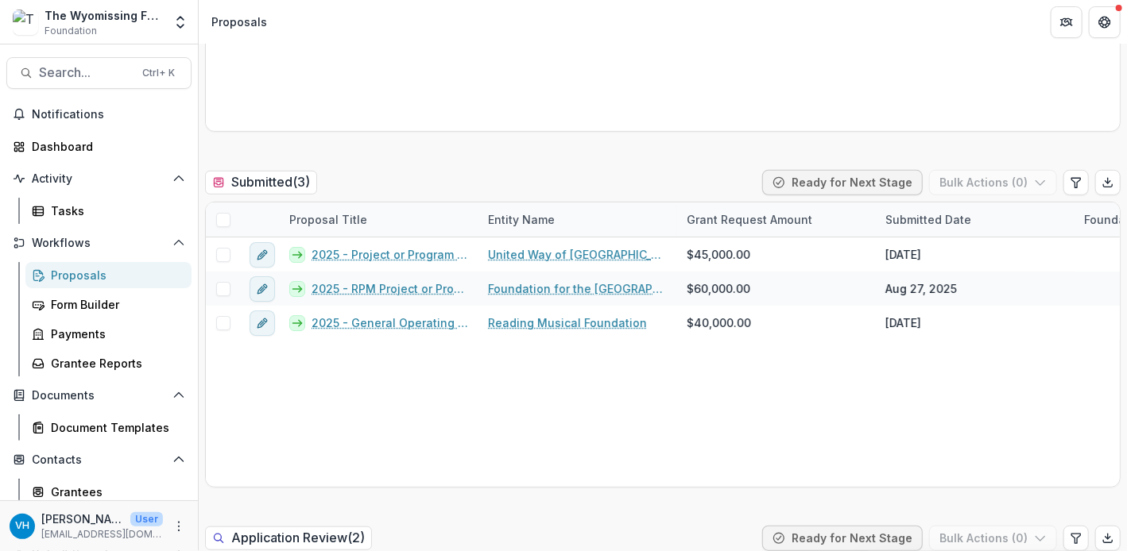
click at [338, 482] on div at bounding box center [390, 483] width 367 height 5
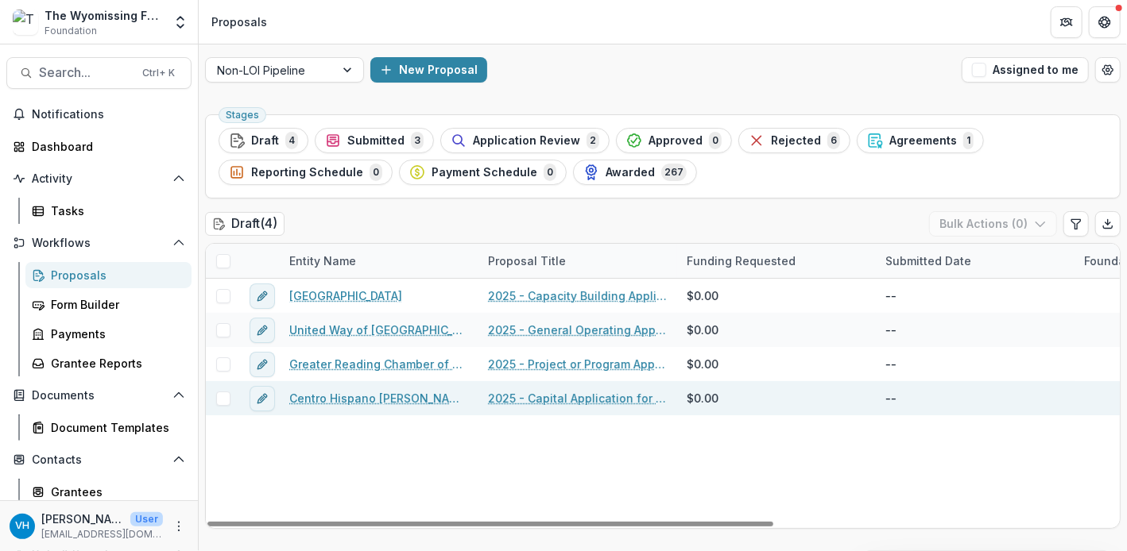
click at [406, 394] on link "Centro Hispano [PERSON_NAME] Inc" at bounding box center [379, 398] width 180 height 17
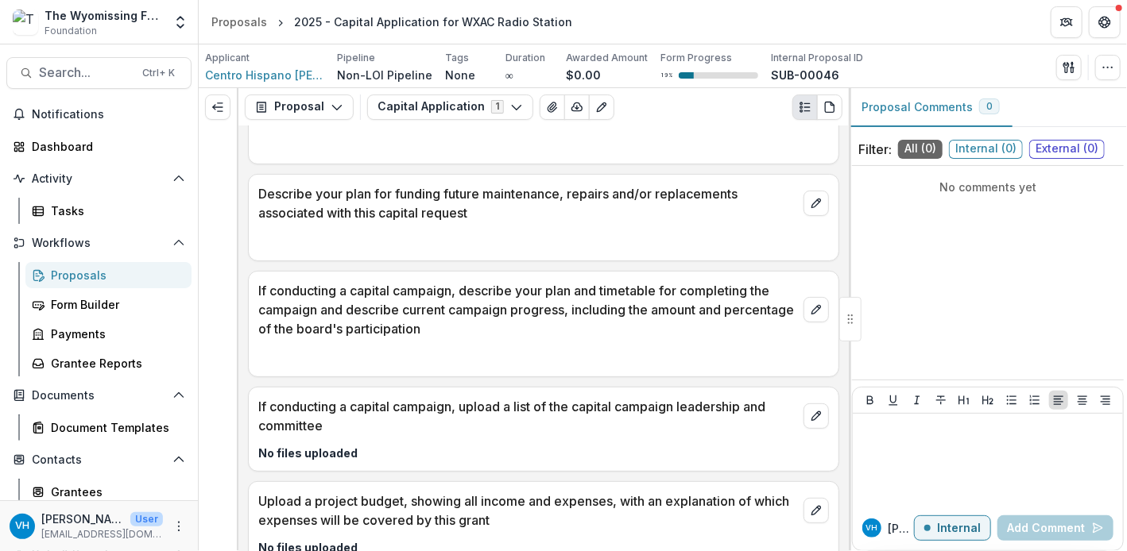
scroll to position [3102, 0]
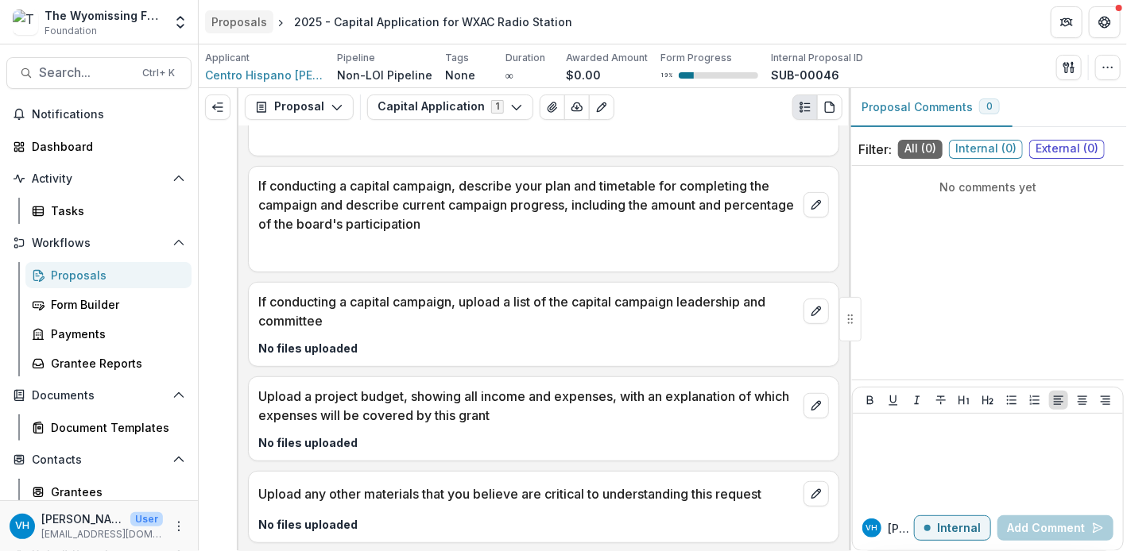
click at [241, 12] on link "Proposals" at bounding box center [239, 21] width 68 height 23
